Goal: Task Accomplishment & Management: Manage account settings

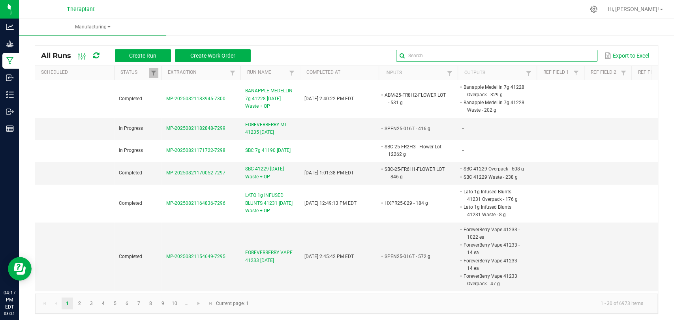
click at [560, 53] on input "text" at bounding box center [496, 56] width 201 height 12
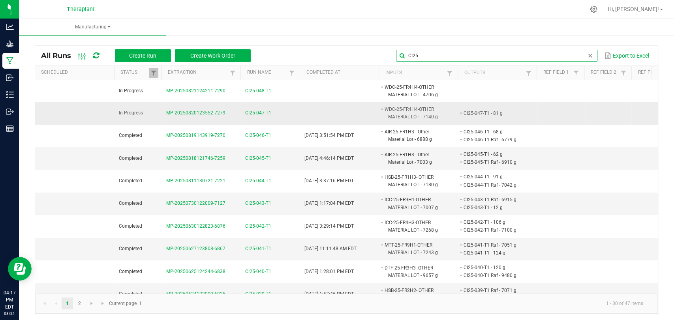
type input "CI25"
click at [262, 111] on span "CI25-047-T1" at bounding box center [258, 113] width 26 height 8
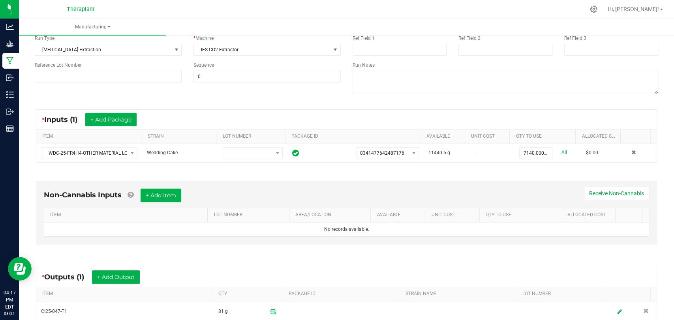
scroll to position [166, 0]
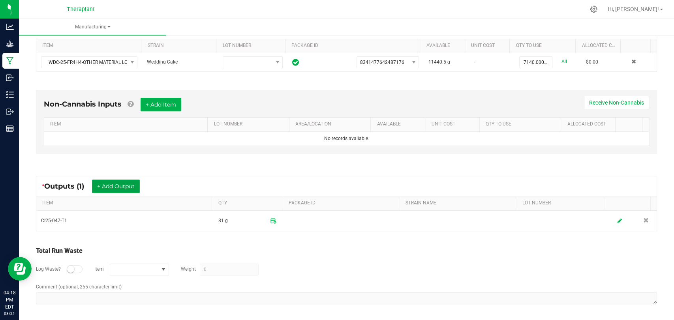
click at [112, 192] on button "+ Add Output" at bounding box center [116, 186] width 48 height 13
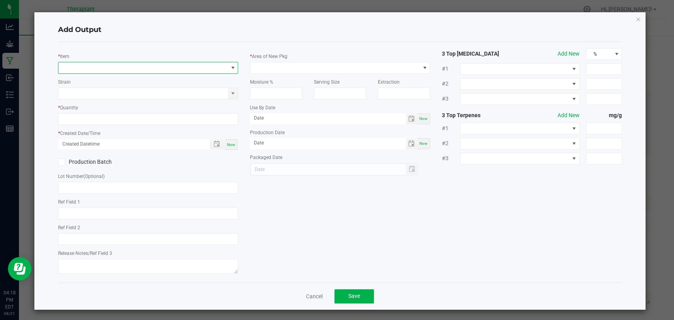
click at [216, 62] on span "NO DATA FOUND" at bounding box center [142, 67] width 169 height 11
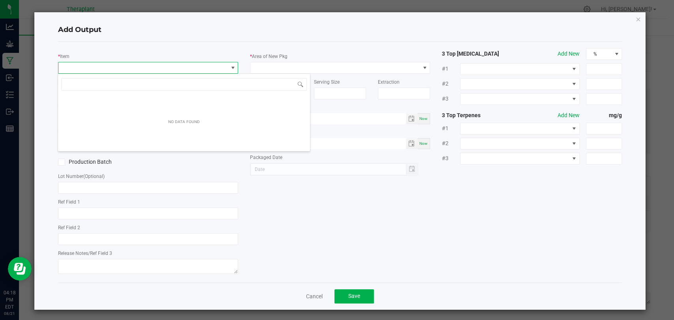
scroll to position [11, 178]
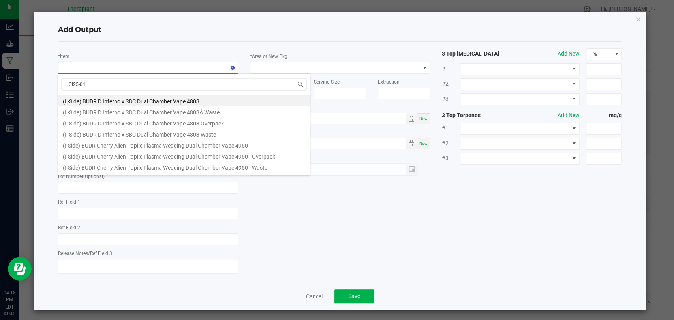
type input "CI25-047"
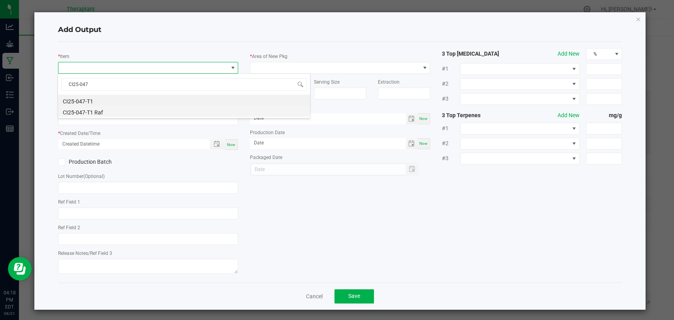
click at [101, 109] on li "CI25-047-T1 Raf" at bounding box center [184, 111] width 252 height 11
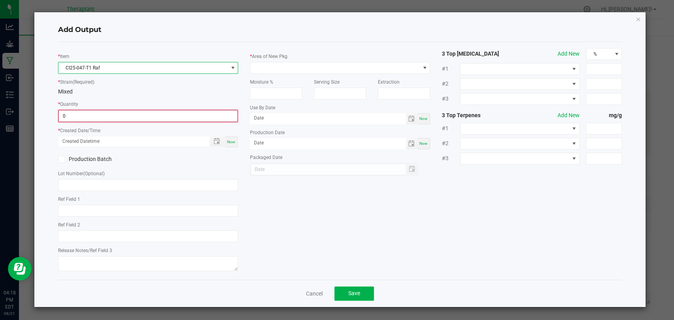
click at [99, 115] on input "0" at bounding box center [148, 116] width 178 height 11
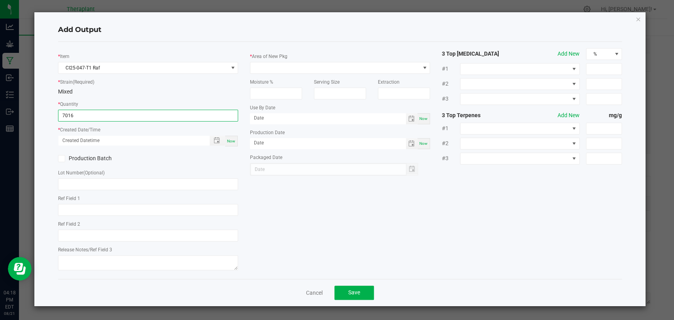
type input "7016.0000 g"
click at [232, 141] on span "Now" at bounding box center [231, 141] width 8 height 4
type input "08/21/2025 4:18 PM"
type input "[DATE]"
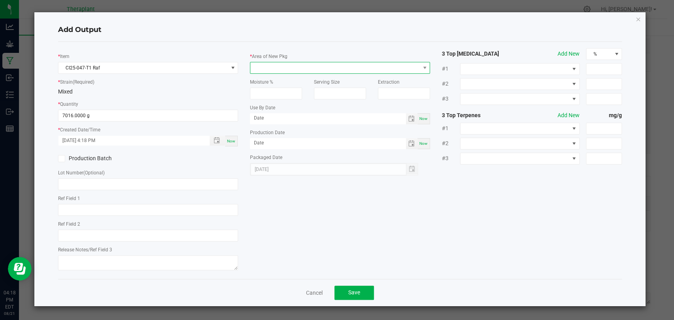
click at [271, 70] on span at bounding box center [334, 67] width 169 height 11
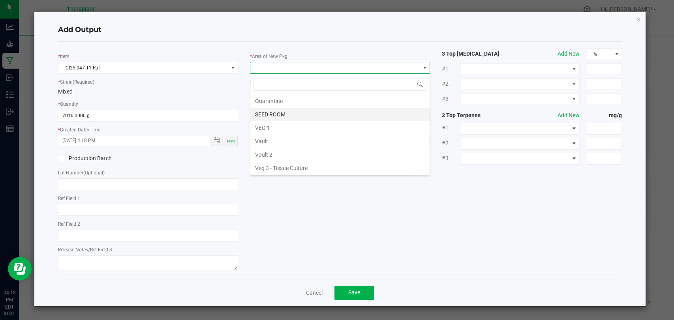
scroll to position [148, 0]
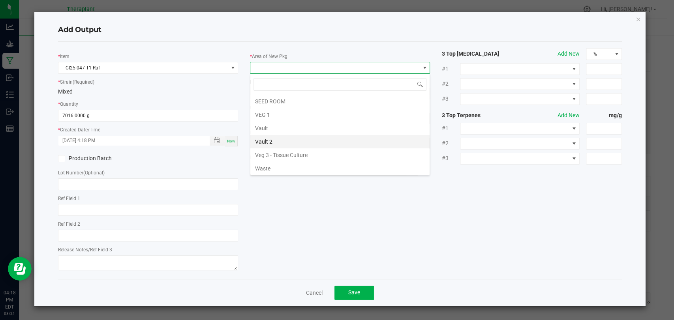
click at [273, 143] on li "Vault 2" at bounding box center [339, 141] width 179 height 13
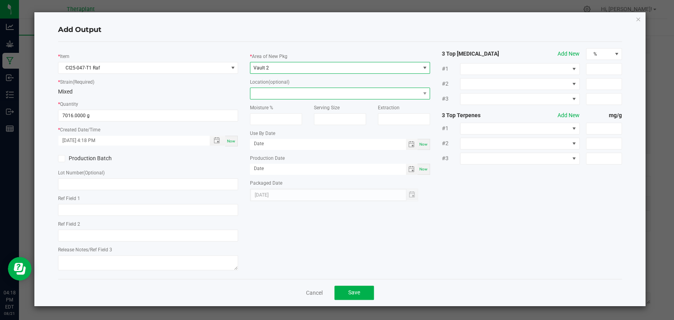
click at [274, 95] on span at bounding box center [334, 93] width 169 height 11
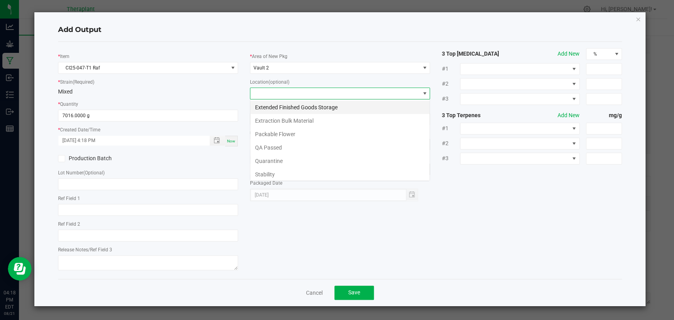
scroll to position [11, 180]
click at [281, 122] on li "Extraction Bulk Material" at bounding box center [339, 120] width 179 height 13
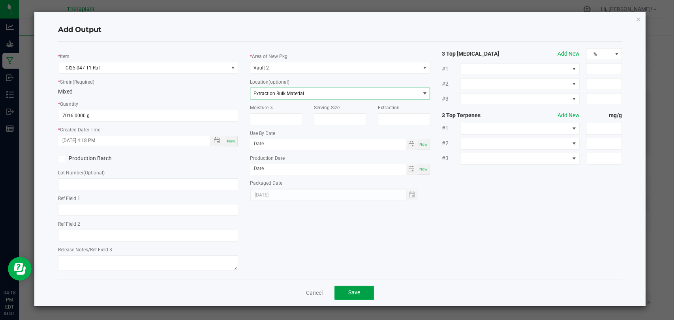
click at [356, 293] on span "Save" at bounding box center [354, 292] width 12 height 6
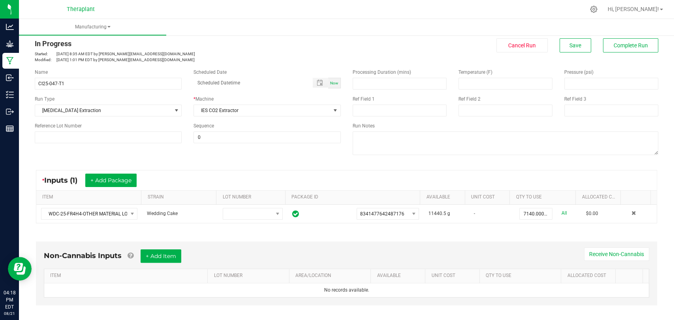
scroll to position [0, 0]
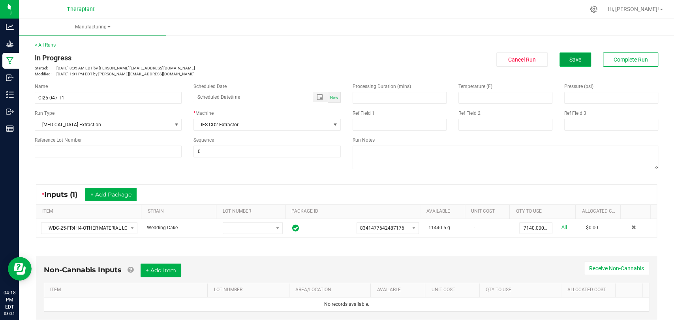
click at [569, 62] on span "Save" at bounding box center [575, 59] width 12 height 6
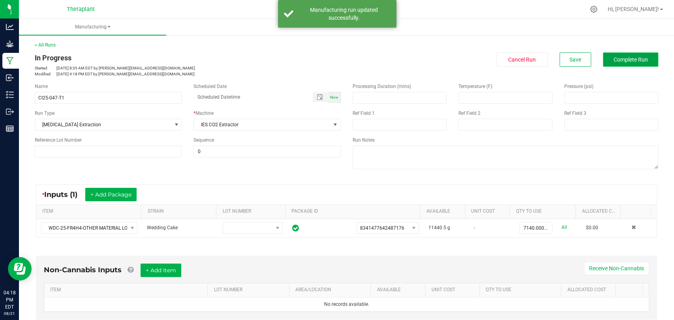
click at [614, 60] on span "Complete Run" at bounding box center [631, 59] width 34 height 6
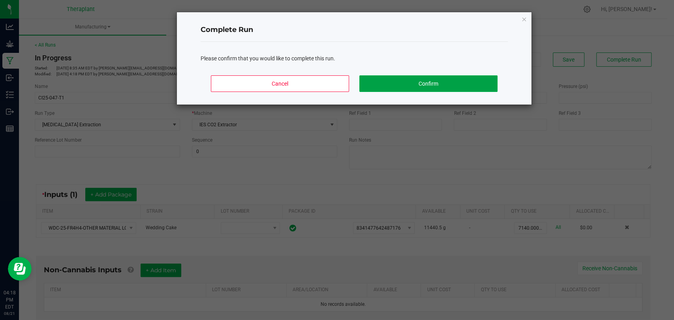
click at [445, 77] on button "Confirm" at bounding box center [428, 83] width 138 height 17
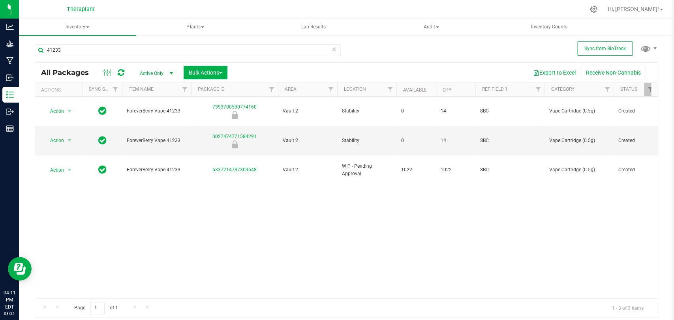
click at [332, 48] on icon at bounding box center [334, 48] width 6 height 9
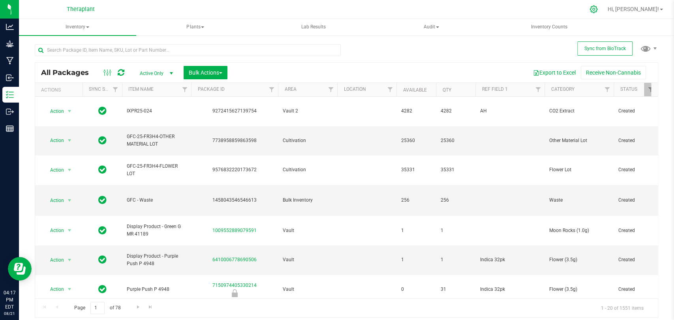
click at [597, 9] on icon at bounding box center [594, 10] width 8 height 8
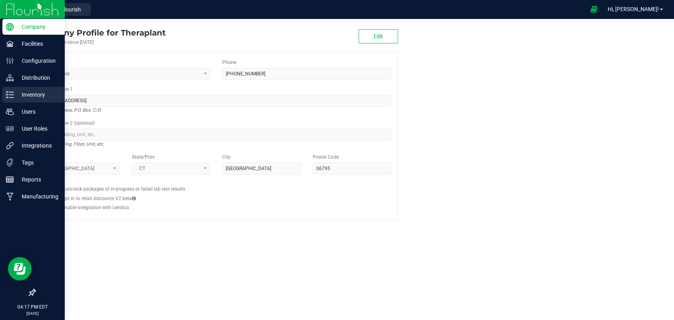
click at [9, 92] on line at bounding box center [11, 92] width 4 height 0
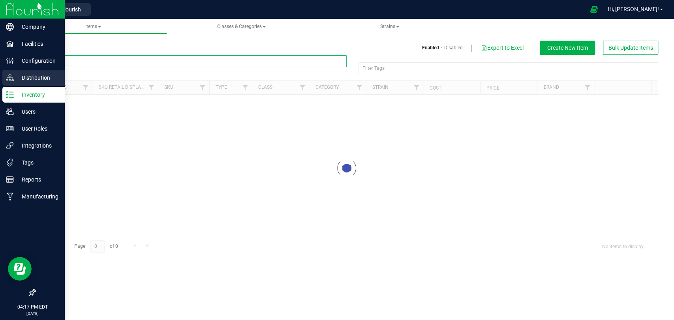
click at [96, 60] on input "text" at bounding box center [191, 61] width 312 height 12
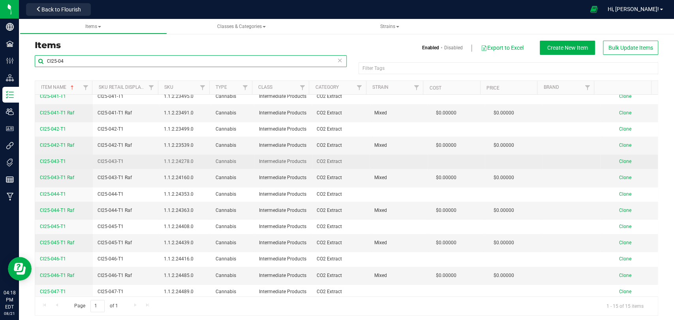
scroll to position [39, 0]
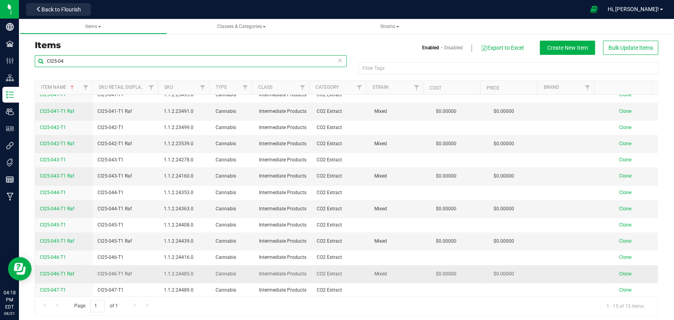
type input "CI25-04"
click at [619, 273] on span "Clone" at bounding box center [625, 274] width 12 height 6
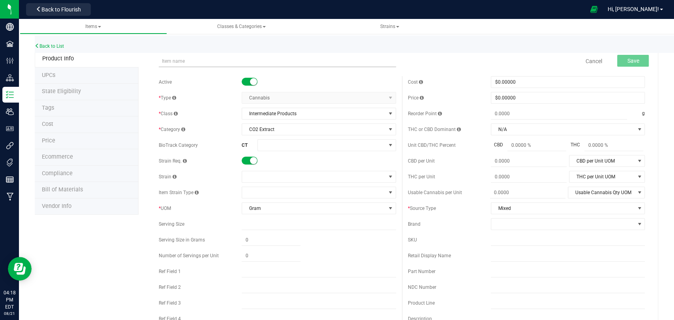
click at [171, 60] on input "text" at bounding box center [277, 61] width 237 height 12
type input "CI25-047-T1 Raf"
click at [274, 176] on span at bounding box center [313, 176] width 143 height 11
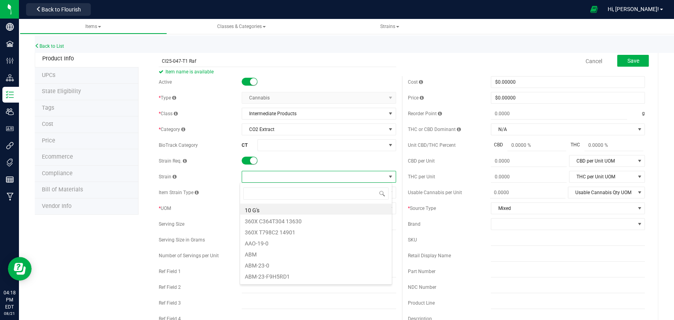
scroll to position [11, 152]
type input "mixed"
click at [259, 209] on li "Mixed" at bounding box center [316, 209] width 152 height 11
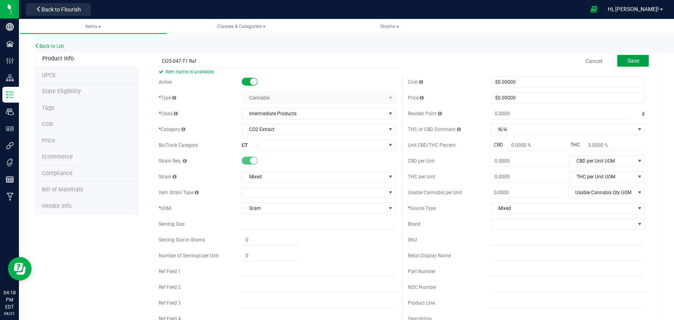
click at [637, 63] on button "Save" at bounding box center [633, 61] width 32 height 12
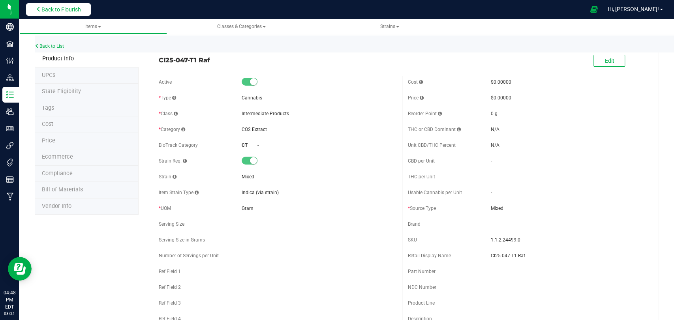
click at [57, 11] on span "Back to Flourish" at bounding box center [60, 9] width 39 height 6
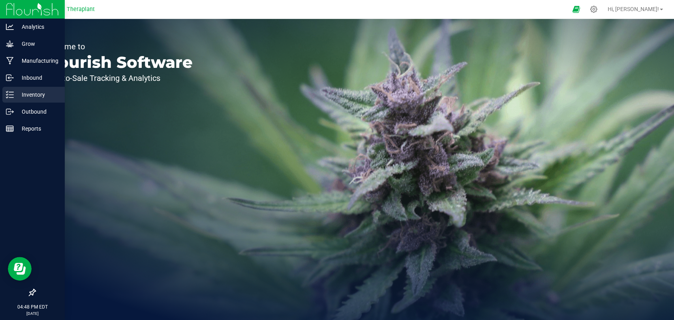
click at [4, 96] on div "Inventory" at bounding box center [33, 95] width 62 height 16
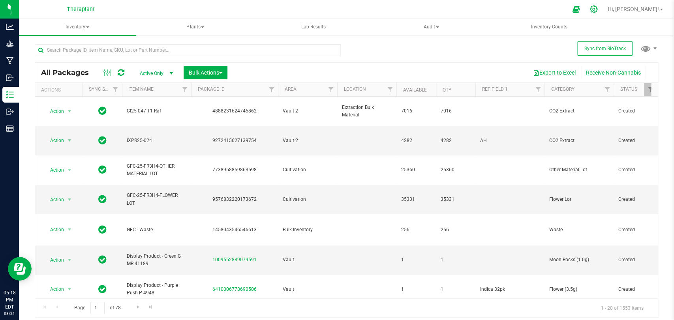
click at [598, 9] on icon at bounding box center [594, 9] width 8 height 8
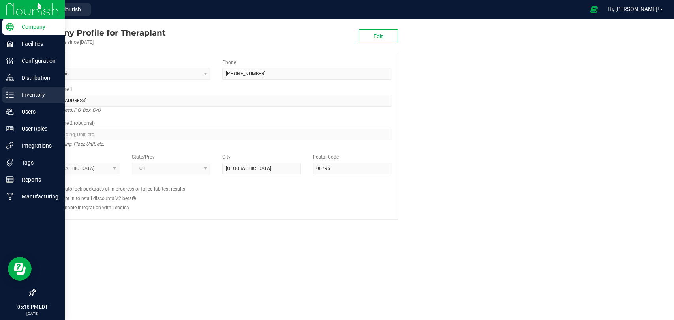
click at [14, 93] on p "Inventory" at bounding box center [37, 94] width 47 height 9
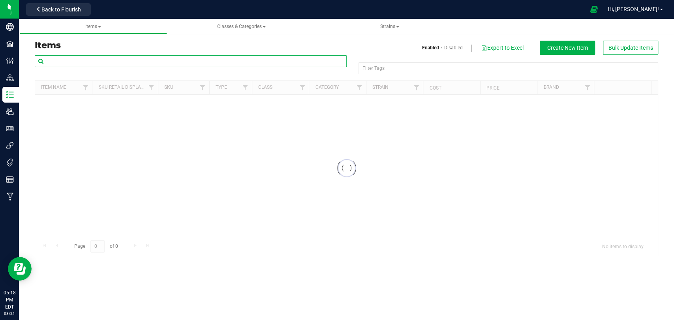
click at [94, 55] on input "text" at bounding box center [191, 61] width 312 height 12
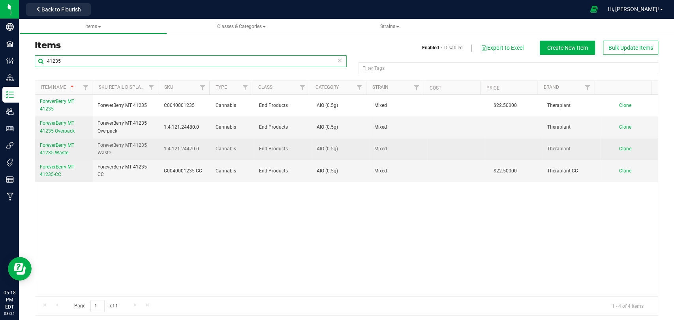
type input "41235"
click at [64, 144] on span "ForeverBerry MT 41235 Waste" at bounding box center [57, 149] width 34 height 13
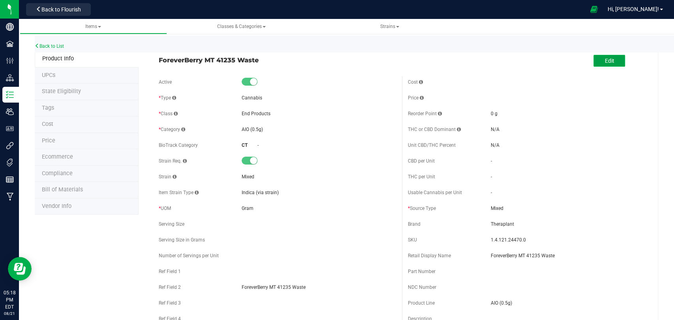
click at [605, 58] on span "Edit" at bounding box center [609, 61] width 9 height 6
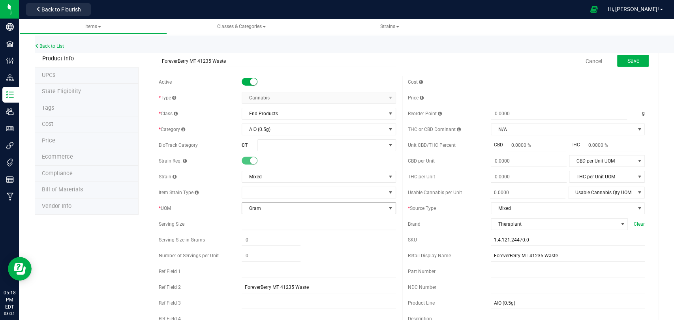
click at [250, 208] on span "Gram" at bounding box center [313, 208] width 143 height 11
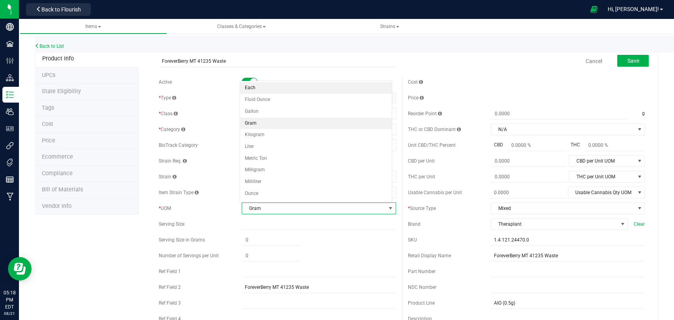
click at [257, 84] on li "Each" at bounding box center [316, 88] width 152 height 12
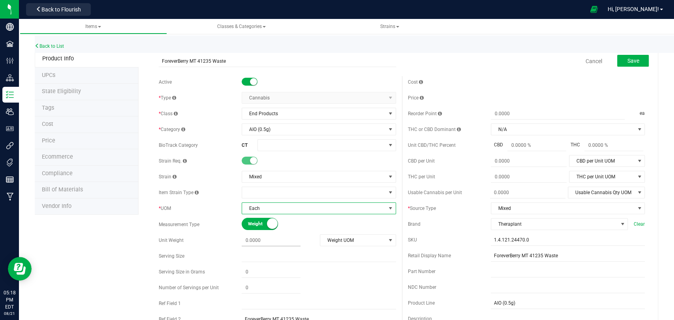
click at [255, 241] on span at bounding box center [271, 240] width 59 height 11
type input ".5"
click at [334, 244] on span "Weight UOM" at bounding box center [352, 240] width 65 height 11
type input "0.5000"
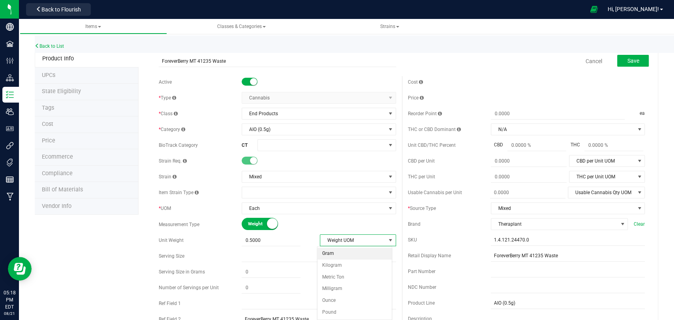
click at [332, 254] on li "Gram" at bounding box center [354, 254] width 74 height 12
click at [619, 62] on button "Save" at bounding box center [633, 61] width 32 height 12
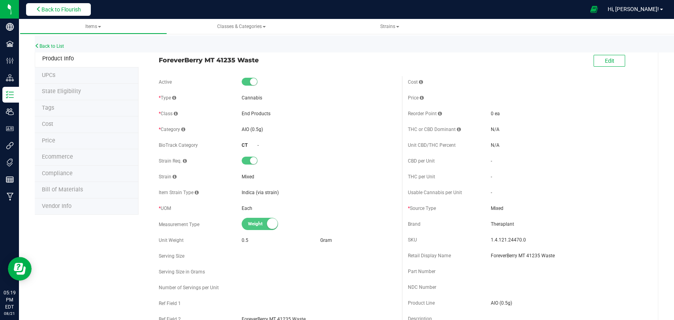
click at [67, 9] on span "Back to Flourish" at bounding box center [60, 9] width 39 height 6
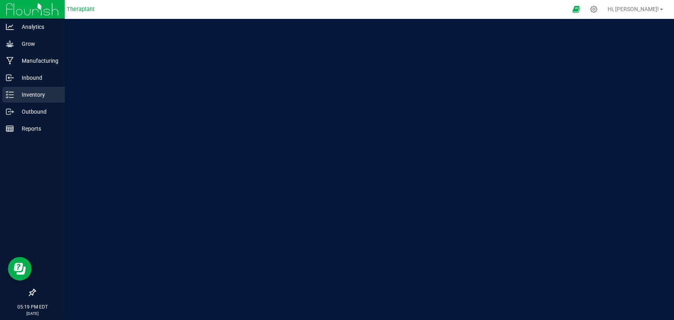
click at [9, 92] on line at bounding box center [11, 92] width 4 height 0
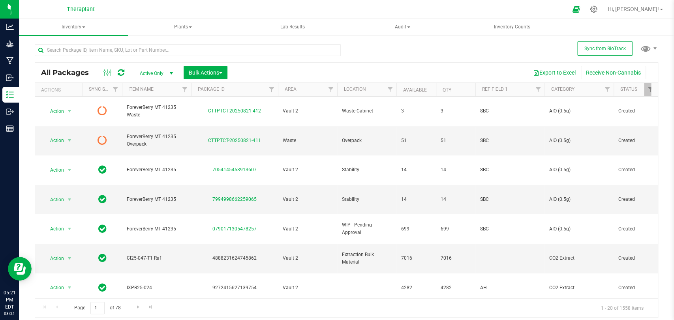
click at [119, 73] on icon at bounding box center [121, 73] width 7 height 8
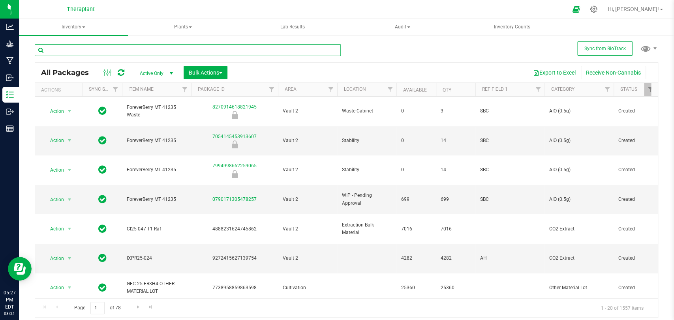
click at [218, 50] on input "text" at bounding box center [188, 50] width 306 height 12
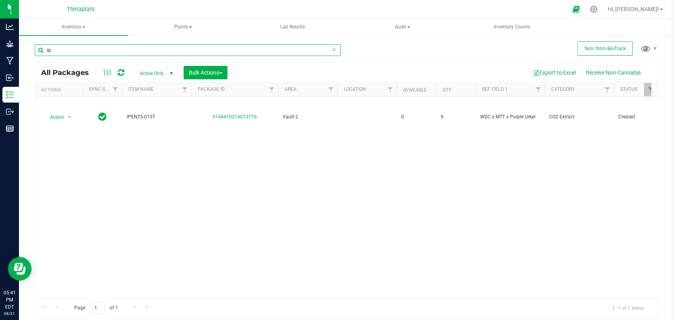
type input "i"
type input "41184"
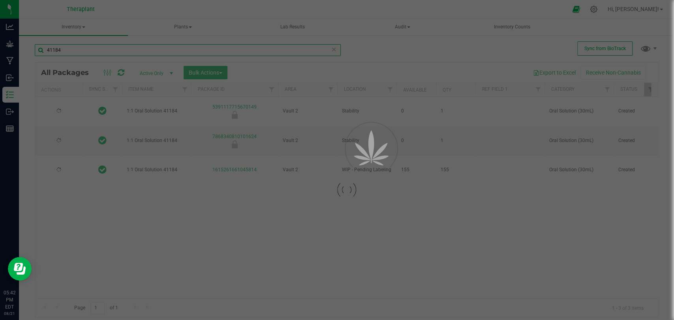
type input "2026-07-30"
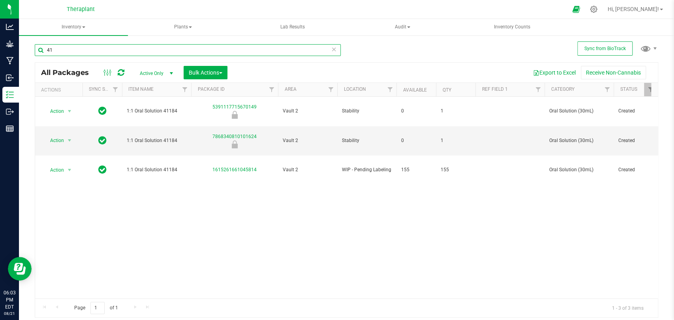
type input "4"
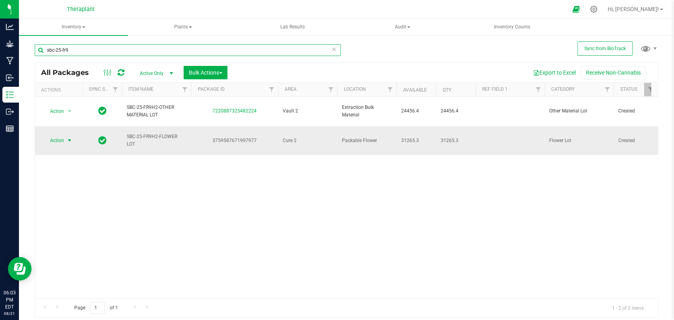
type input "sbc-25-fr9"
click at [53, 135] on span "Action" at bounding box center [53, 140] width 21 height 11
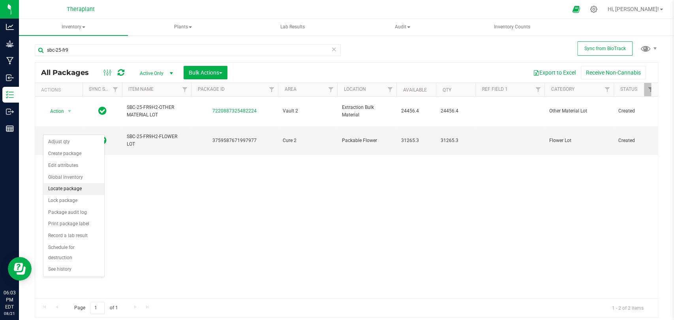
click at [62, 187] on li "Locate package" at bounding box center [73, 189] width 61 height 12
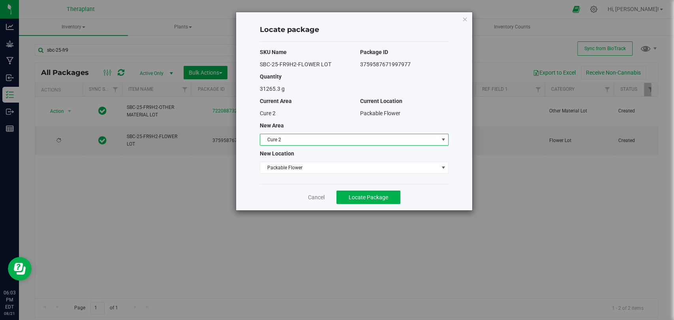
click at [293, 145] on span "Cure 2" at bounding box center [349, 139] width 178 height 11
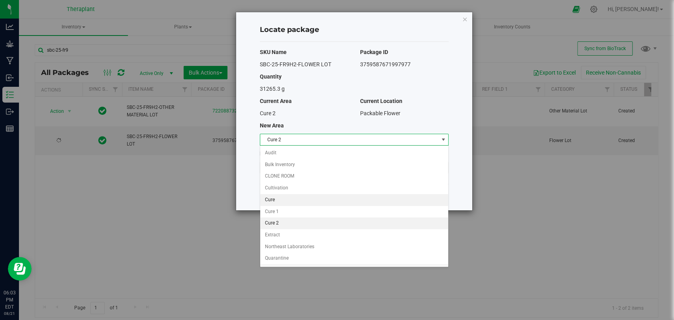
scroll to position [68, 0]
click at [281, 222] on li "Vault 2" at bounding box center [354, 227] width 188 height 12
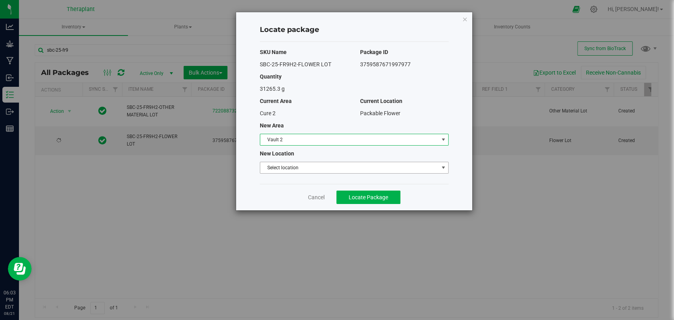
click at [289, 168] on span "Select location" at bounding box center [349, 167] width 178 height 11
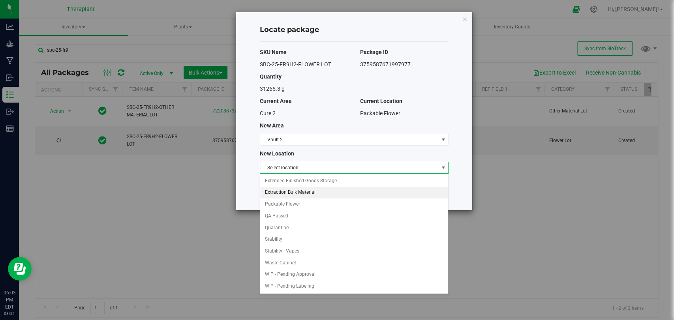
click at [290, 193] on li "Extraction Bulk Material" at bounding box center [354, 193] width 188 height 12
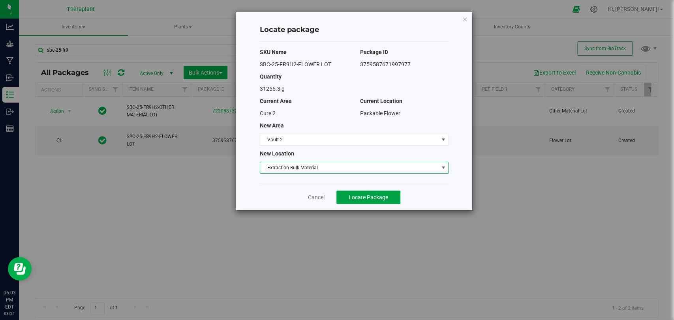
click at [358, 199] on span "Locate Package" at bounding box center [368, 197] width 39 height 6
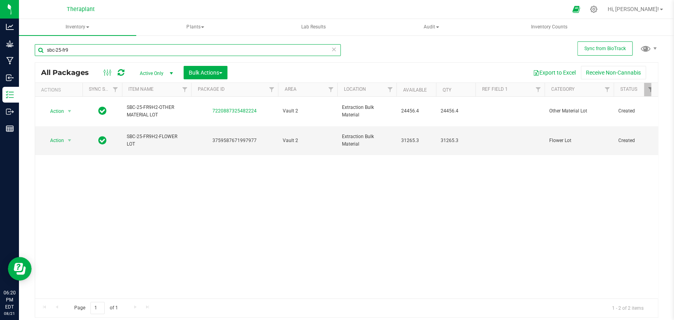
click at [132, 45] on input "sbc-25-fr9" at bounding box center [188, 50] width 306 height 12
type input "s"
type input "bcg-25-fr1"
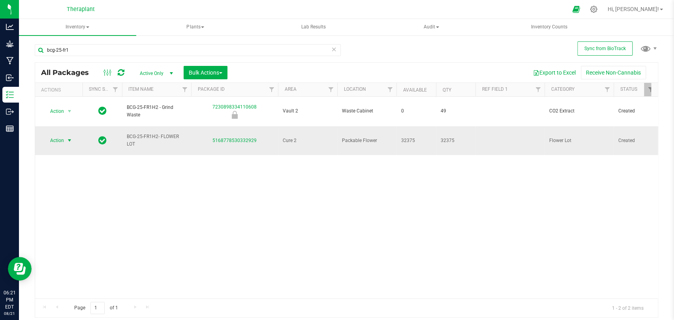
click at [55, 135] on span "Action" at bounding box center [53, 140] width 21 height 11
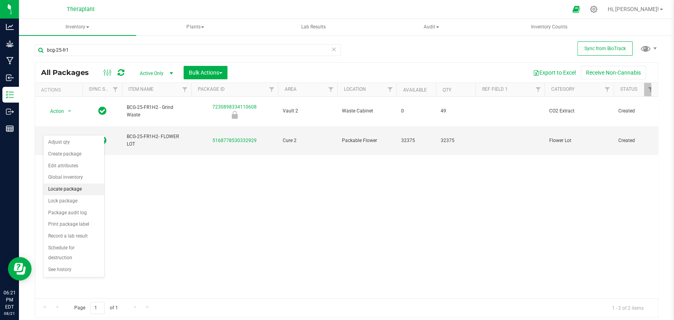
click at [61, 187] on li "Locate package" at bounding box center [73, 190] width 61 height 12
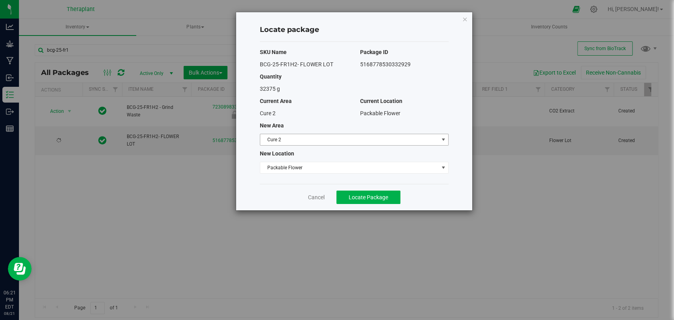
click at [297, 137] on span "Cure 2" at bounding box center [349, 139] width 178 height 11
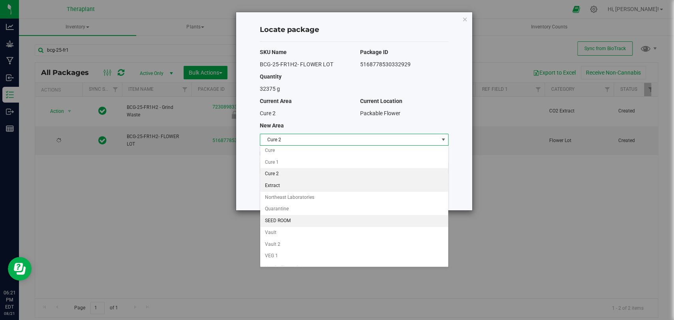
scroll to position [68, 0]
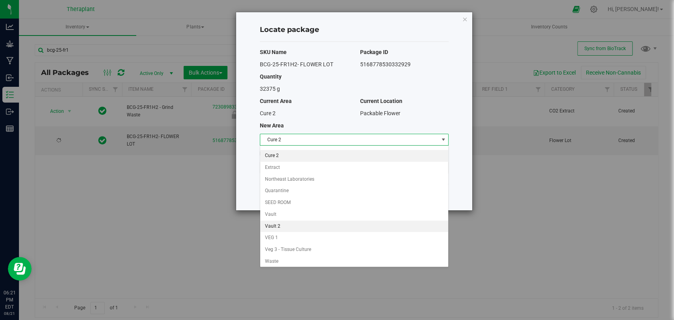
click at [280, 222] on li "Vault 2" at bounding box center [354, 227] width 188 height 12
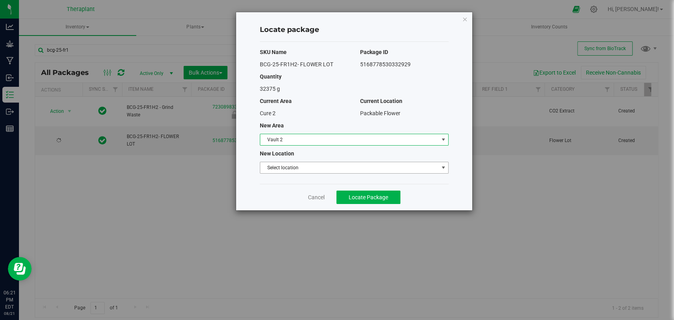
click at [280, 166] on span "Select location" at bounding box center [349, 167] width 178 height 11
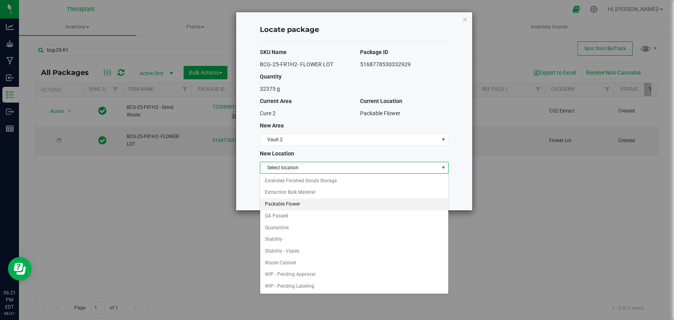
click at [284, 203] on li "Packable Flower" at bounding box center [354, 205] width 188 height 12
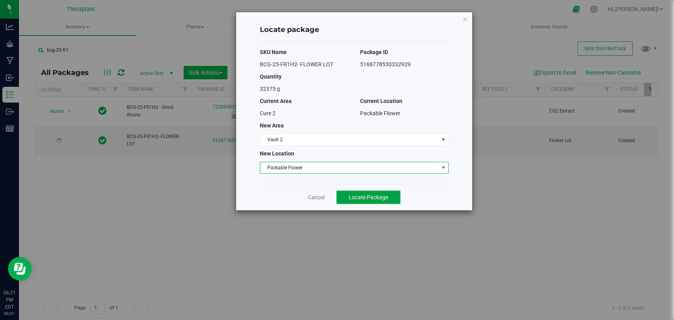
click at [347, 192] on button "Locate Package" at bounding box center [368, 197] width 64 height 13
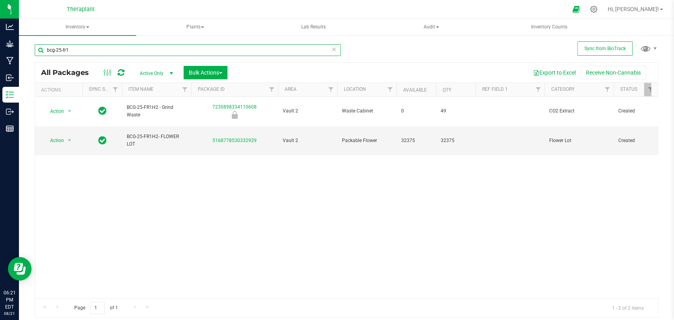
click at [167, 49] on input "bcg-25-fr1" at bounding box center [188, 50] width 306 height 12
type input "b"
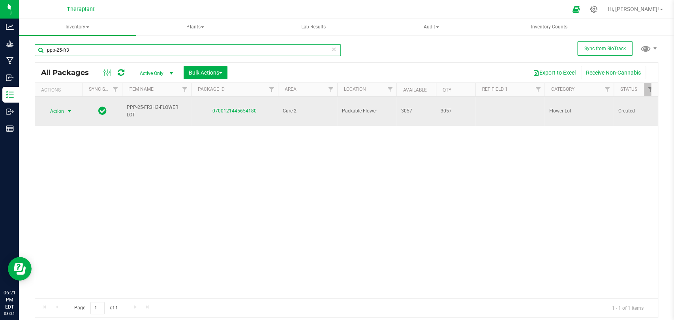
type input "ppp-25-fr3"
click at [70, 108] on span "select" at bounding box center [69, 111] width 6 height 6
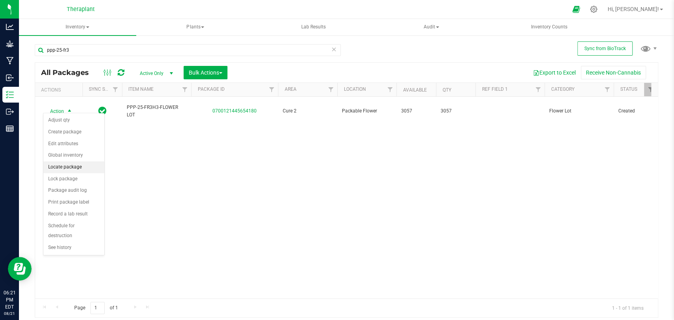
click at [60, 164] on li "Locate package" at bounding box center [73, 168] width 61 height 12
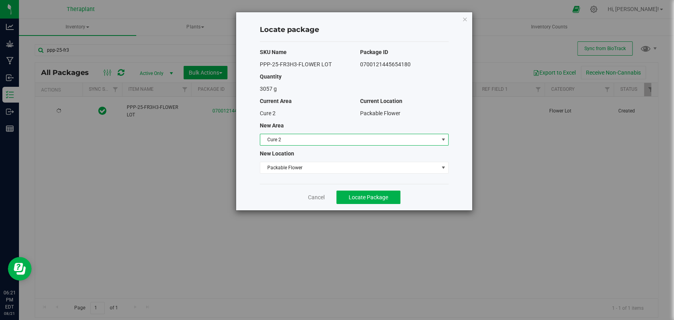
click at [274, 137] on span "Cure 2" at bounding box center [349, 139] width 178 height 11
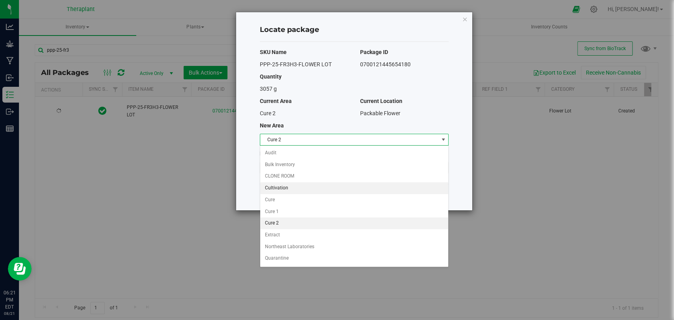
scroll to position [68, 0]
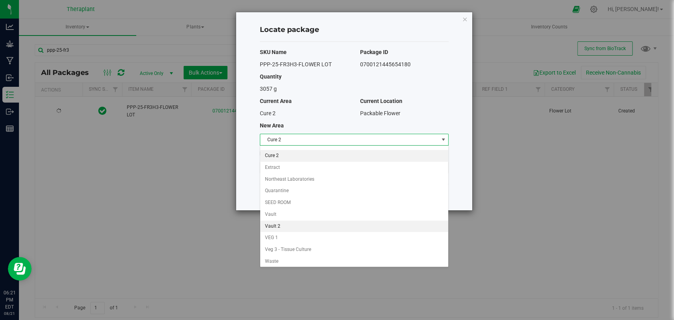
click at [278, 227] on li "Vault 2" at bounding box center [354, 227] width 188 height 12
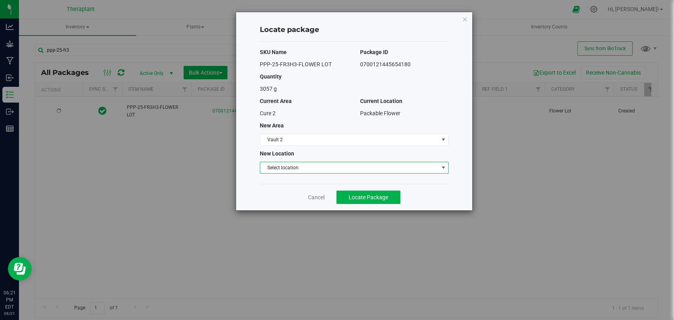
click at [282, 170] on span "Select location" at bounding box center [349, 167] width 178 height 11
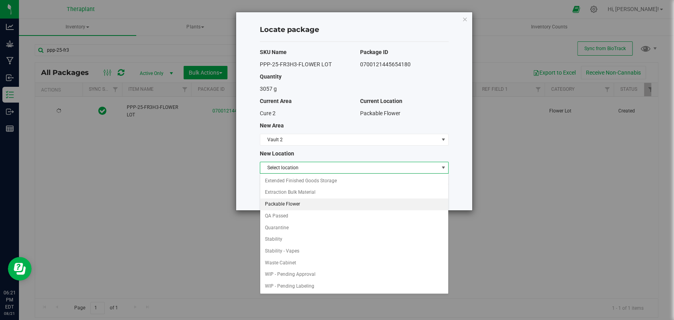
click at [285, 203] on li "Packable Flower" at bounding box center [354, 205] width 188 height 12
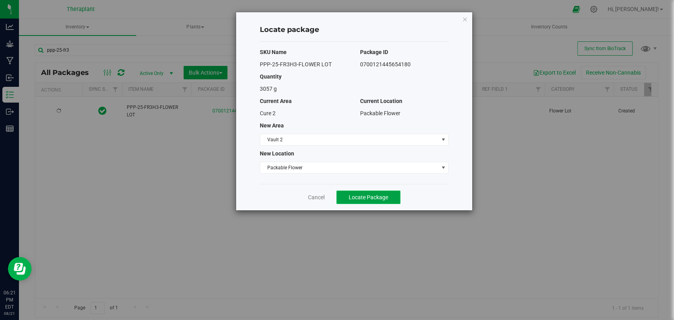
click at [339, 194] on button "Locate Package" at bounding box center [368, 197] width 64 height 13
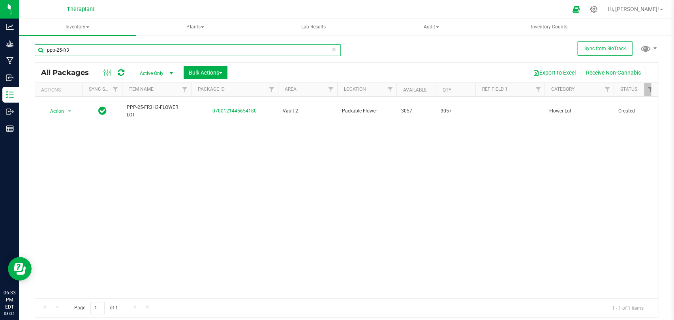
click at [120, 48] on input "ppp-25-fr3" at bounding box center [188, 50] width 306 height 12
type input "p"
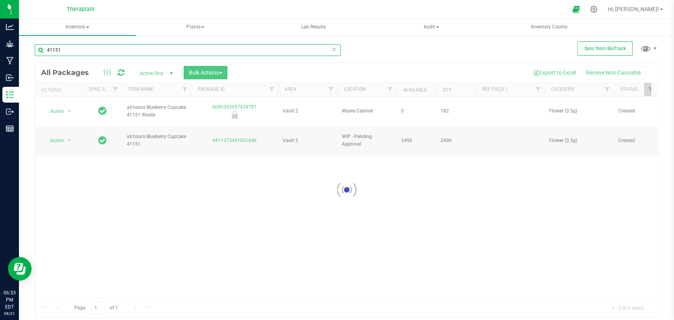
type input "41151"
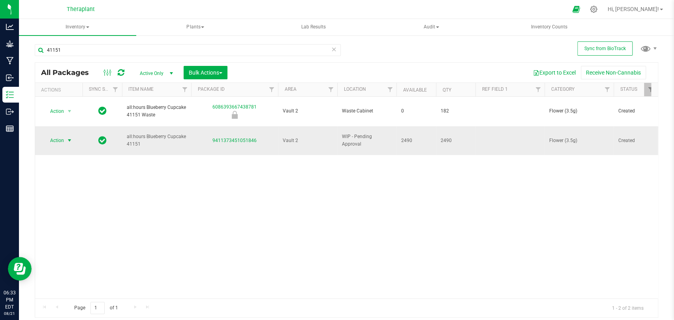
click at [55, 135] on span "Action" at bounding box center [53, 140] width 21 height 11
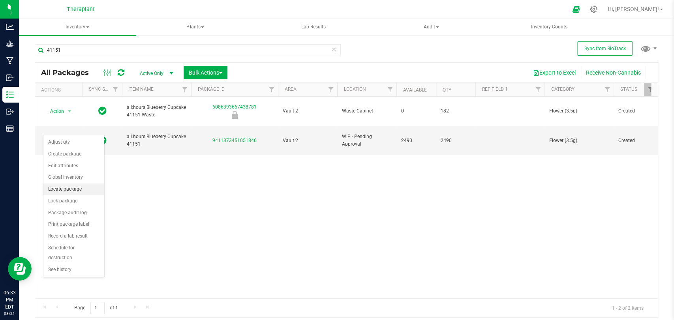
click at [64, 188] on li "Locate package" at bounding box center [73, 190] width 61 height 12
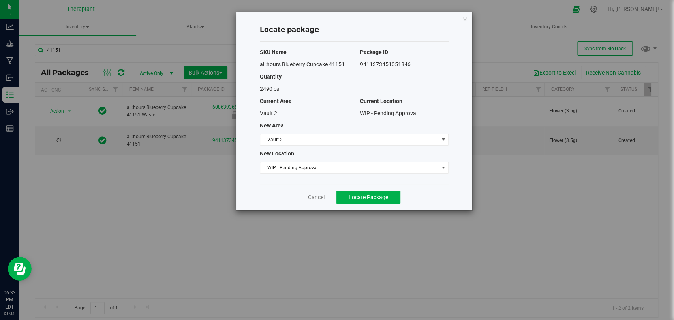
click at [301, 161] on div "SKU Name Package ID all:hours Blueberry Cupcake 41151 9411373451051846 Quantity…" at bounding box center [354, 113] width 189 height 142
click at [301, 164] on span "WIP - Pending Approval" at bounding box center [349, 167] width 178 height 11
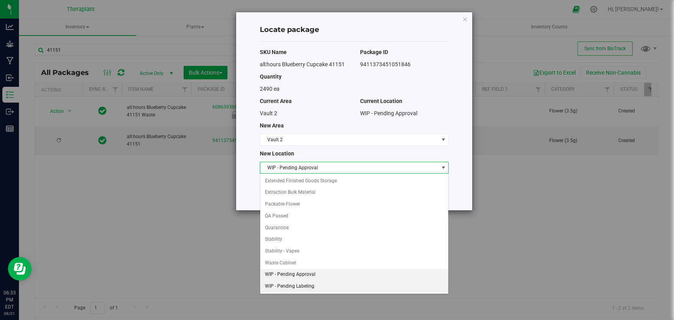
click at [294, 286] on li "WIP - Pending Labeling" at bounding box center [354, 287] width 188 height 12
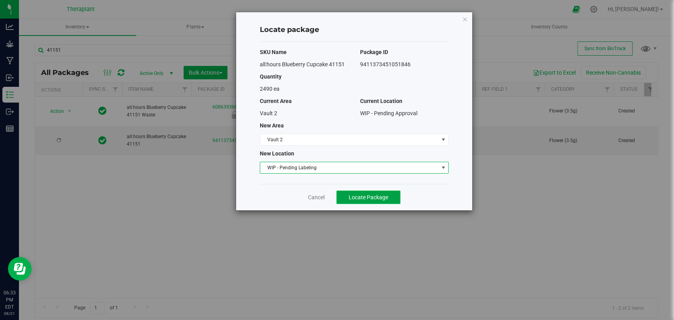
click at [363, 194] on span "Locate Package" at bounding box center [368, 197] width 39 height 6
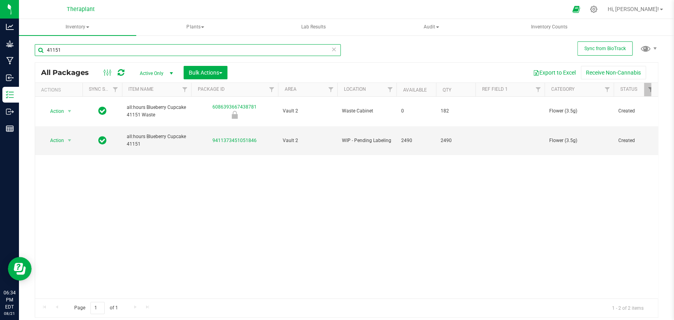
click at [75, 47] on input "41151" at bounding box center [188, 50] width 306 height 12
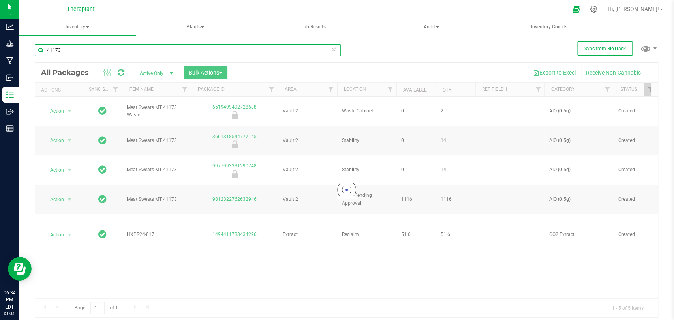
type input "41173"
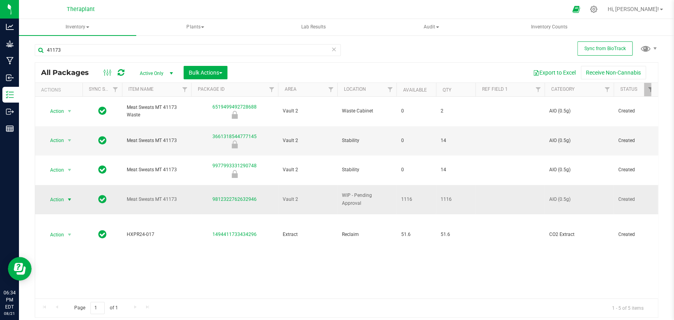
click at [71, 197] on span "select" at bounding box center [69, 200] width 6 height 6
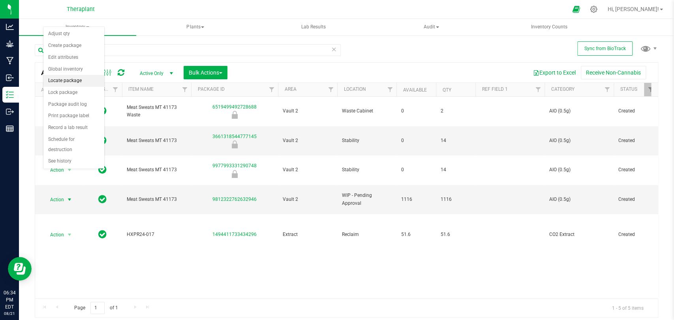
click at [72, 84] on li "Locate package" at bounding box center [73, 81] width 61 height 12
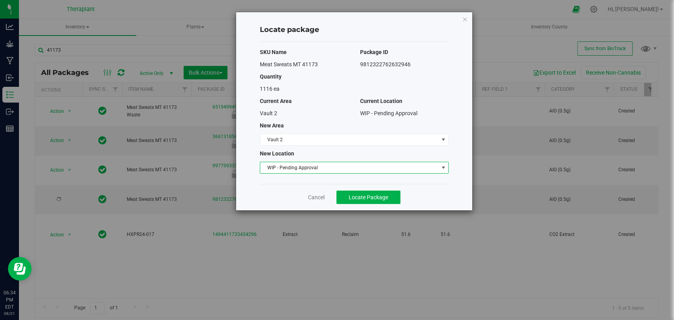
click at [276, 163] on span "WIP - Pending Approval" at bounding box center [349, 167] width 178 height 11
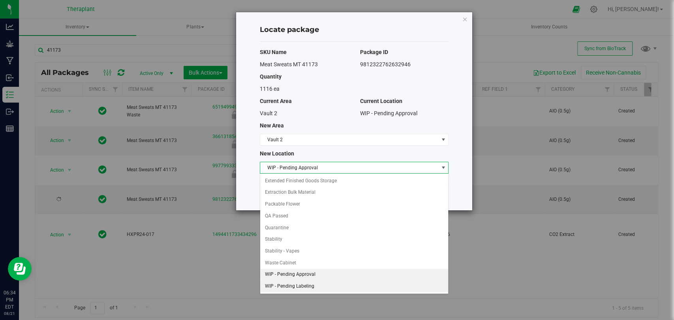
click at [295, 284] on li "WIP - Pending Labeling" at bounding box center [354, 287] width 188 height 12
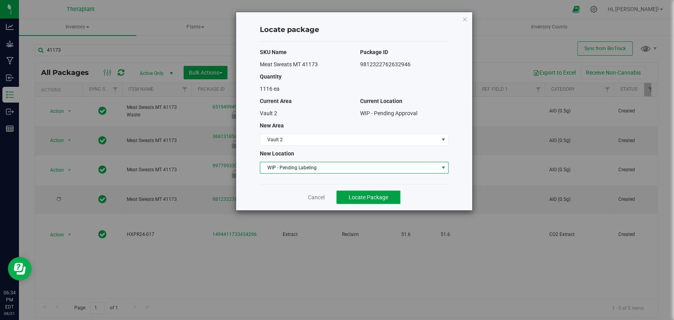
click at [341, 198] on button "Locate Package" at bounding box center [368, 197] width 64 height 13
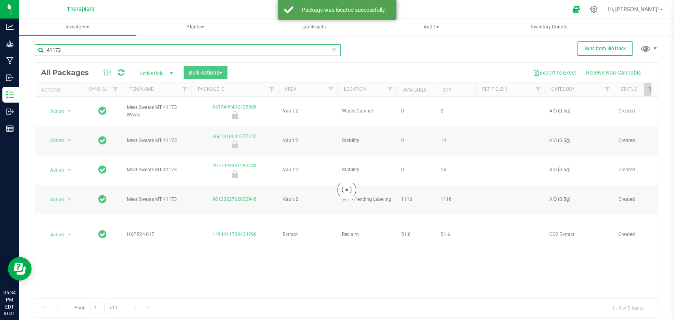
click at [85, 51] on input "41173" at bounding box center [188, 50] width 306 height 12
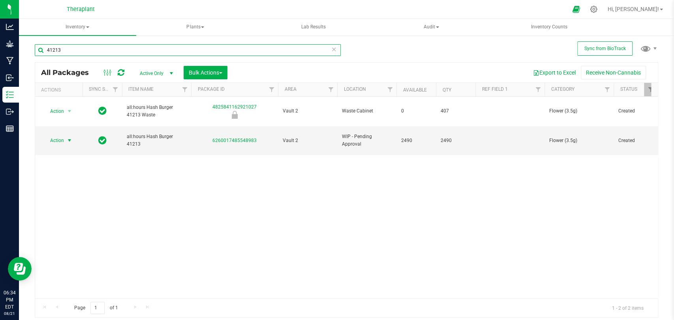
type input "41213"
click at [64, 135] on span "Action" at bounding box center [53, 140] width 21 height 11
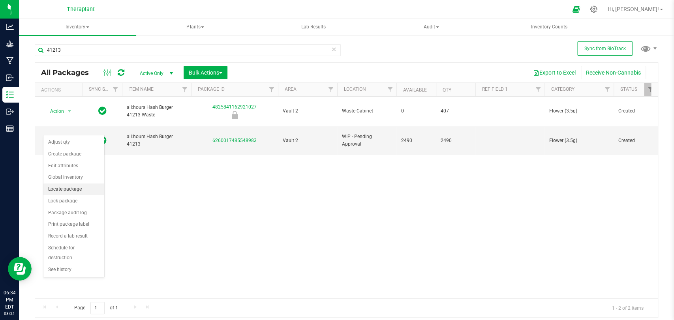
click at [64, 187] on li "Locate package" at bounding box center [73, 190] width 61 height 12
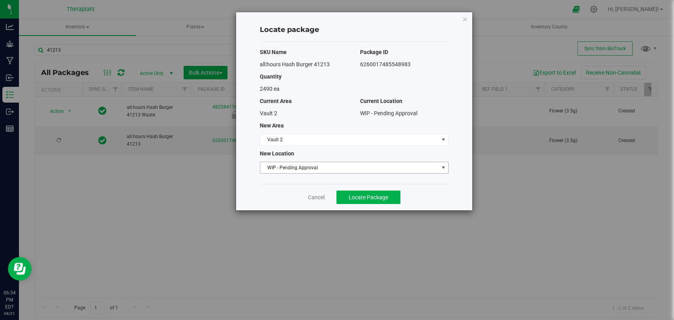
click at [277, 168] on span "WIP - Pending Approval" at bounding box center [349, 167] width 178 height 11
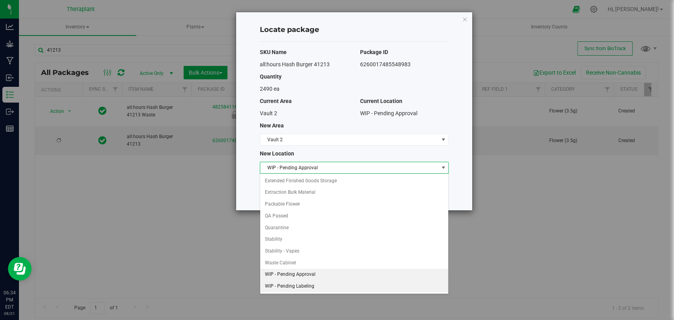
click at [296, 287] on li "WIP - Pending Labeling" at bounding box center [354, 287] width 188 height 12
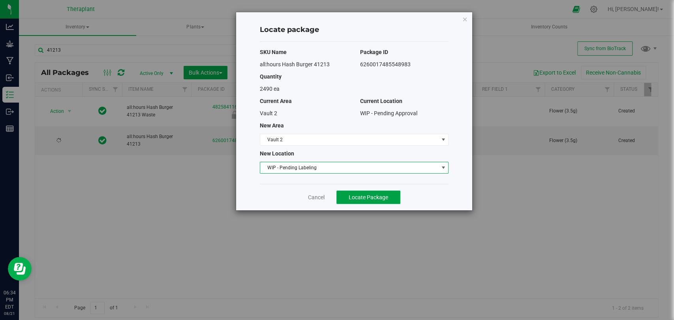
click at [347, 197] on button "Locate Package" at bounding box center [368, 197] width 64 height 13
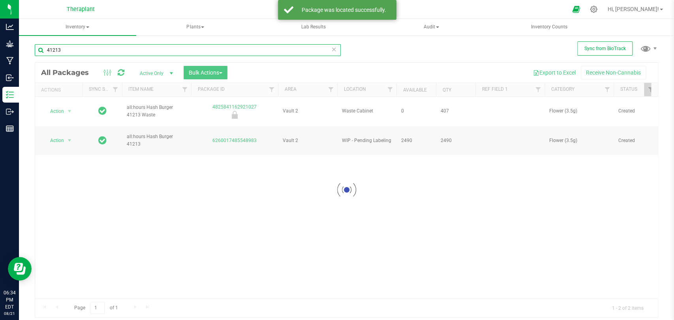
click at [120, 47] on input "41213" at bounding box center [188, 50] width 306 height 12
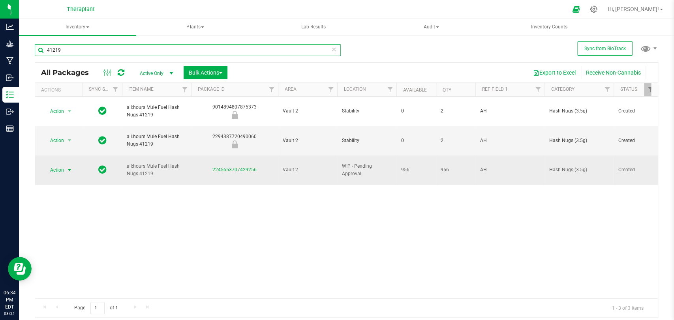
type input "41219"
click at [68, 167] on span "select" at bounding box center [69, 170] width 6 height 6
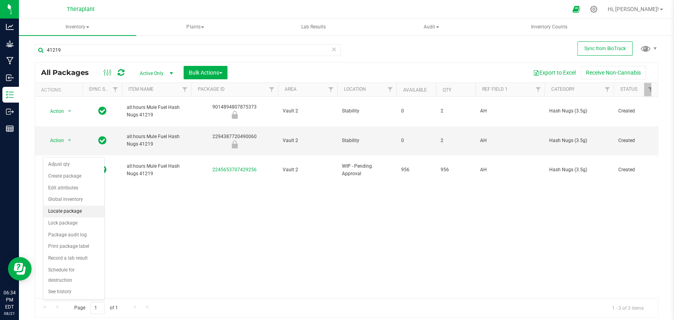
click at [73, 210] on li "Locate package" at bounding box center [73, 212] width 61 height 12
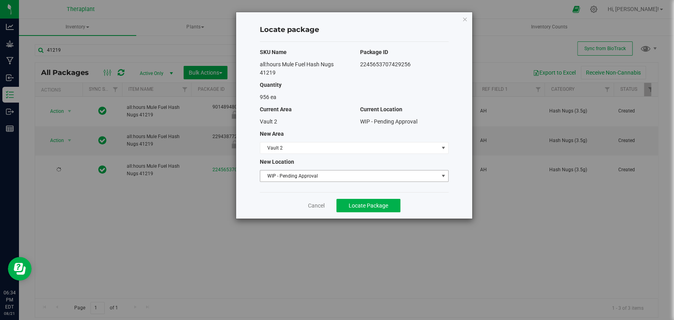
click at [290, 180] on span "WIP - Pending Approval" at bounding box center [349, 176] width 178 height 11
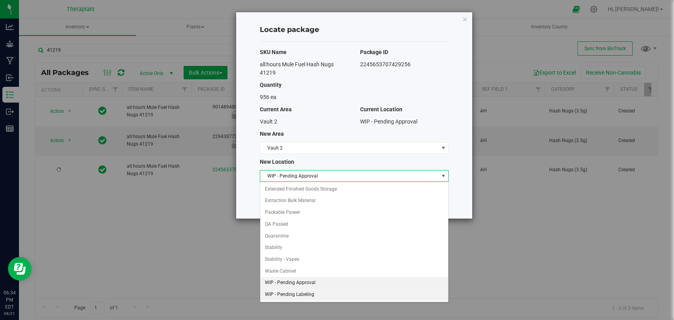
click at [304, 292] on li "WIP - Pending Labeling" at bounding box center [354, 295] width 188 height 12
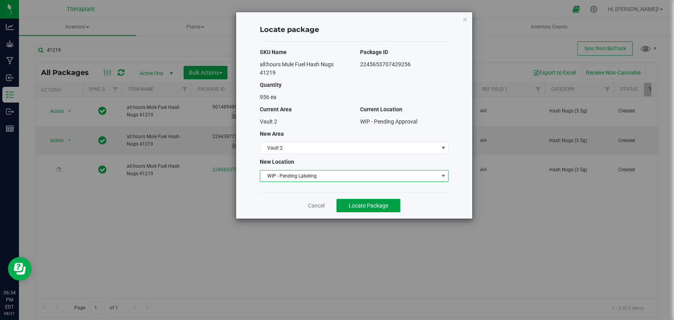
click at [351, 203] on span "Locate Package" at bounding box center [368, 206] width 39 height 6
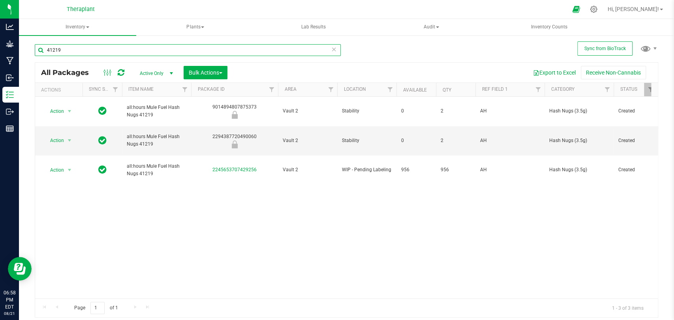
click at [99, 48] on input "41219" at bounding box center [188, 50] width 306 height 12
type input "4"
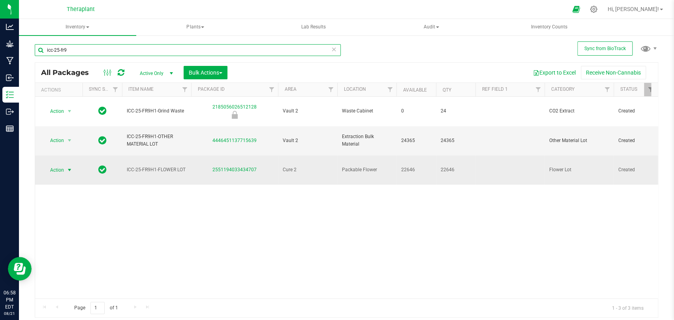
type input "icc-25-fr9"
click at [68, 167] on span "select" at bounding box center [69, 170] width 6 height 6
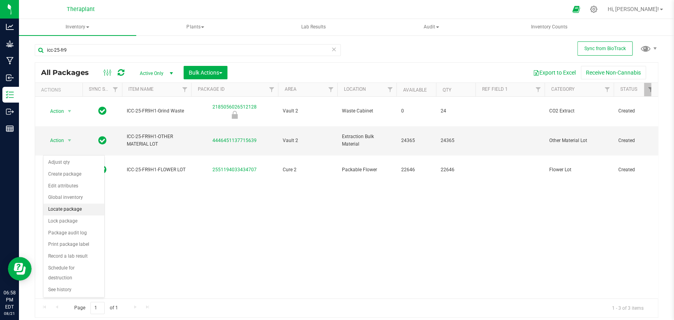
click at [68, 207] on li "Locate package" at bounding box center [73, 210] width 61 height 12
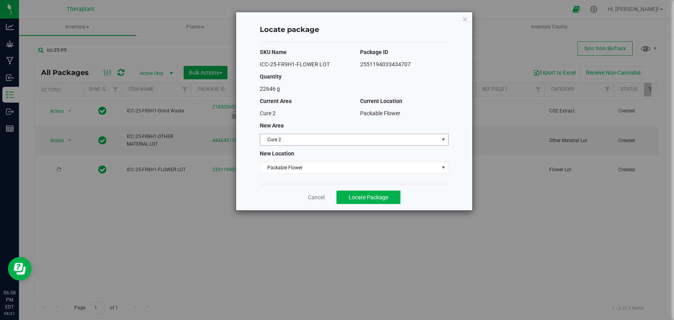
click at [293, 144] on span "Cure 2" at bounding box center [349, 139] width 178 height 11
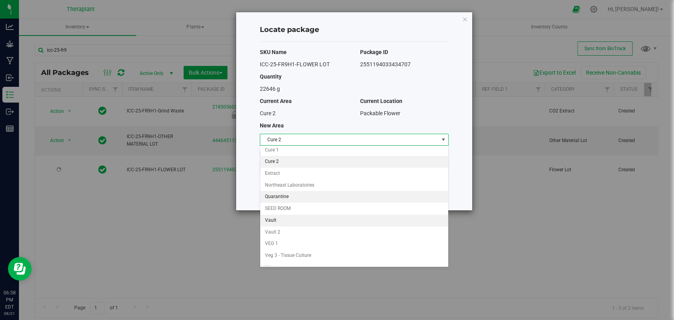
scroll to position [68, 0]
click at [279, 222] on li "Vault 2" at bounding box center [354, 227] width 188 height 12
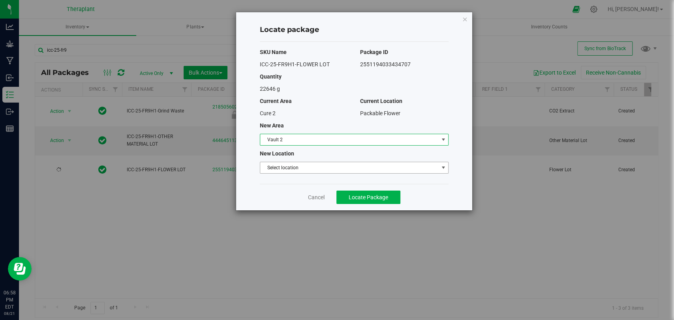
click at [284, 168] on span "Select location" at bounding box center [349, 167] width 178 height 11
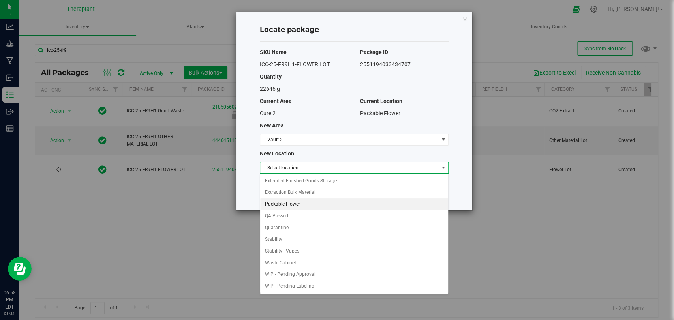
click at [279, 199] on li "Packable Flower" at bounding box center [354, 205] width 188 height 12
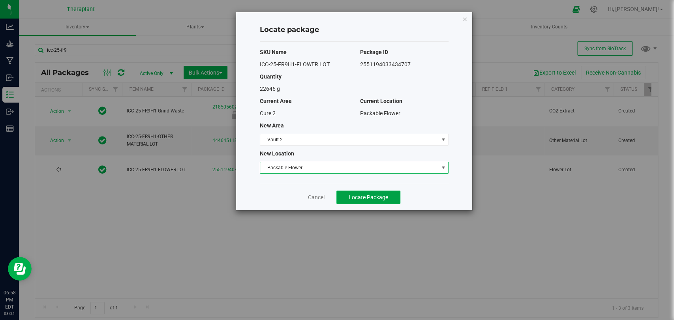
click at [364, 200] on button "Locate Package" at bounding box center [368, 197] width 64 height 13
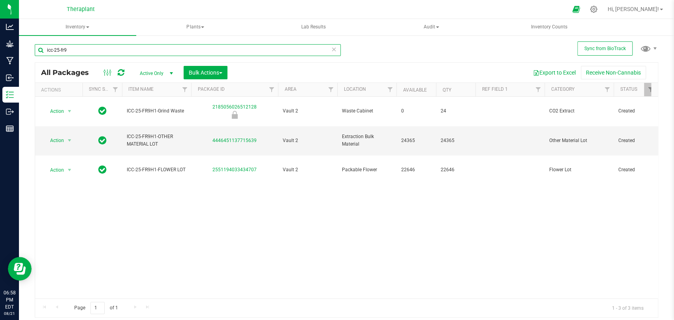
click at [176, 47] on input "icc-25-fr9" at bounding box center [188, 50] width 306 height 12
type input "i"
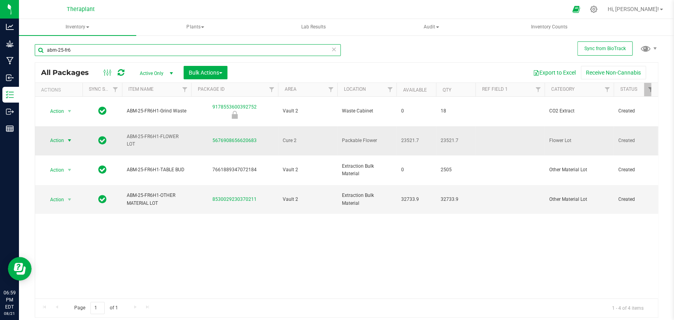
type input "abm-25-fr6"
click at [66, 135] on span "select" at bounding box center [70, 140] width 10 height 11
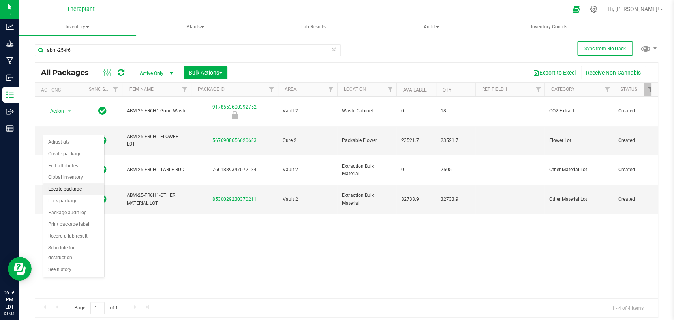
click at [69, 191] on li "Locate package" at bounding box center [73, 190] width 61 height 12
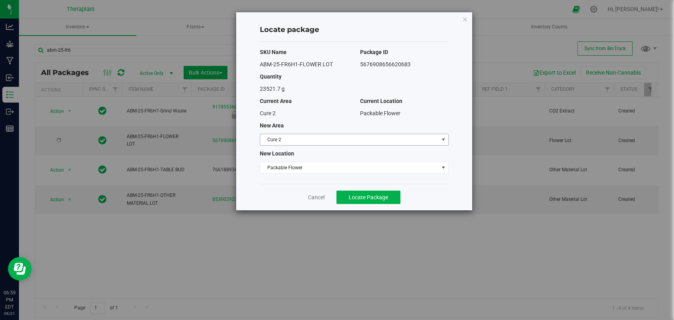
click at [279, 139] on span "Cure 2" at bounding box center [349, 139] width 178 height 11
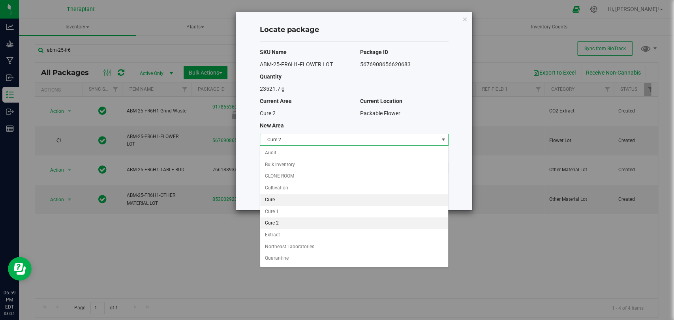
scroll to position [68, 0]
click at [277, 223] on li "Vault 2" at bounding box center [354, 227] width 188 height 12
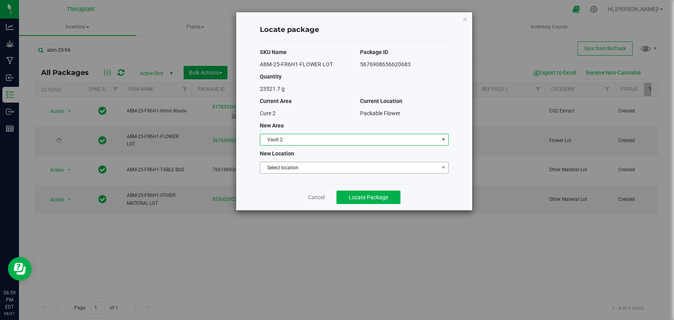
click at [281, 169] on span "Select location" at bounding box center [349, 167] width 178 height 11
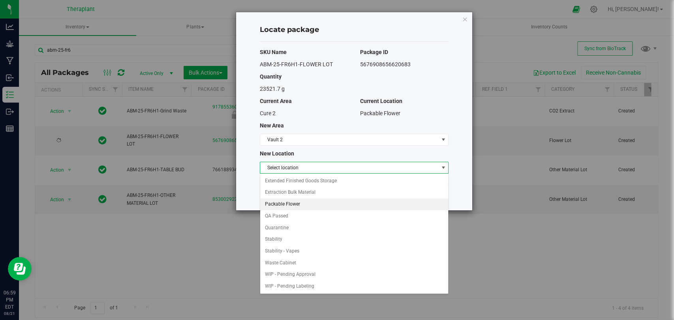
click at [278, 201] on li "Packable Flower" at bounding box center [354, 205] width 188 height 12
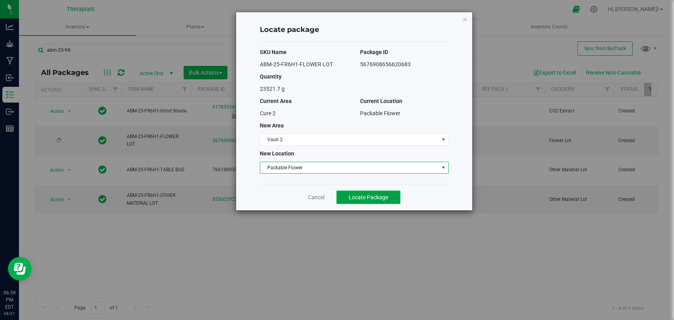
click at [351, 194] on span "Locate Package" at bounding box center [368, 197] width 39 height 6
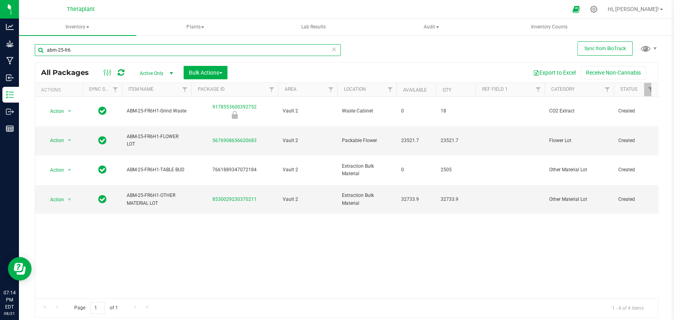
click at [207, 48] on input "abm-25-fr6" at bounding box center [188, 50] width 306 height 12
type input "a"
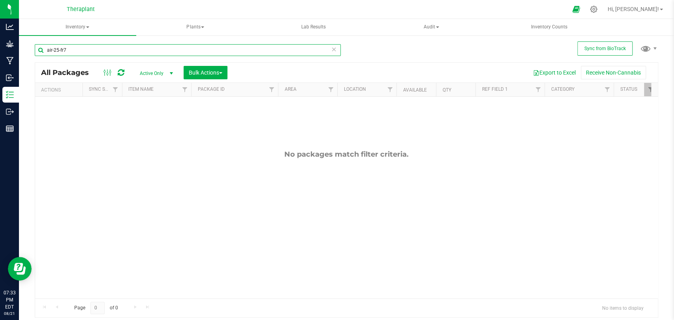
click at [124, 47] on input "air-25-fr7" at bounding box center [188, 50] width 306 height 12
type input "a"
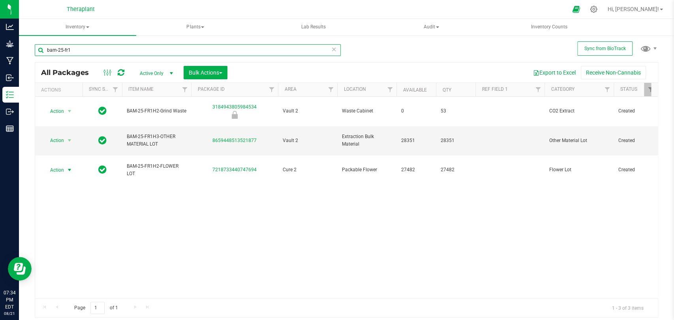
type input "bam-25-fr1"
click at [67, 167] on span "select" at bounding box center [69, 170] width 6 height 6
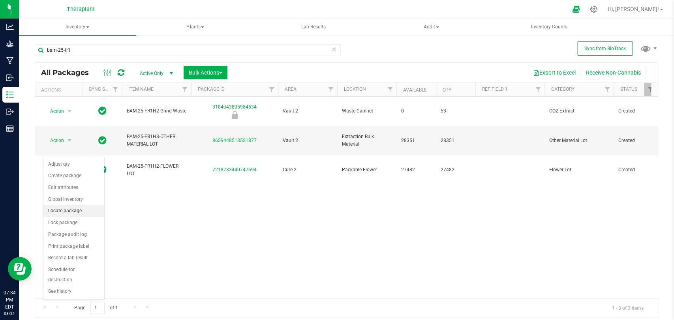
click at [71, 207] on li "Locate package" at bounding box center [73, 211] width 61 height 12
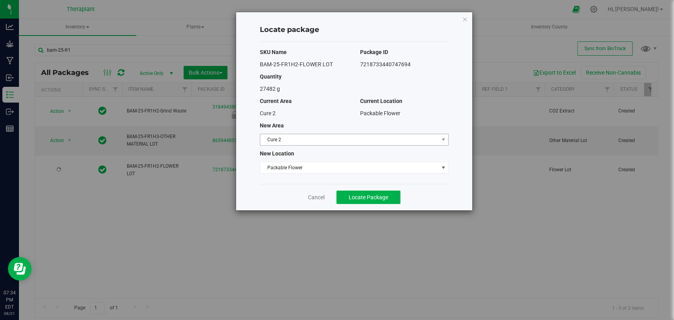
click at [303, 143] on span "Cure 2" at bounding box center [349, 139] width 178 height 11
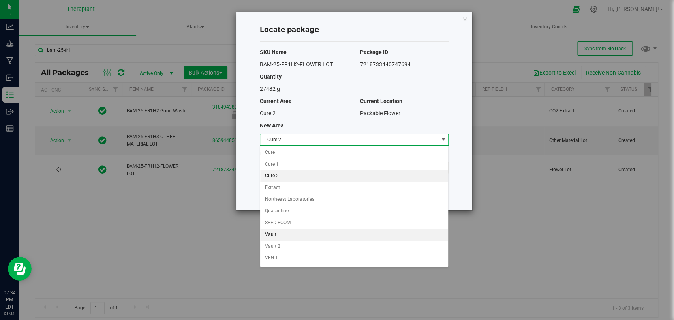
scroll to position [68, 0]
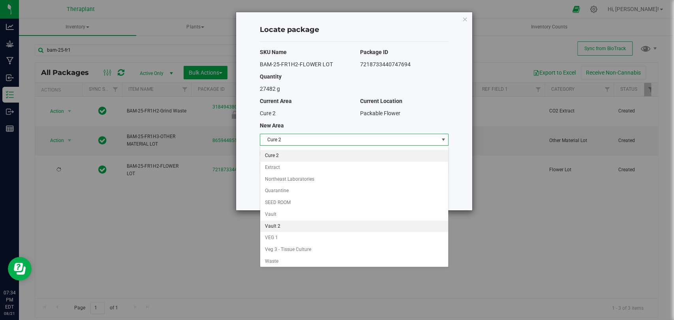
click at [273, 227] on li "Vault 2" at bounding box center [354, 227] width 188 height 12
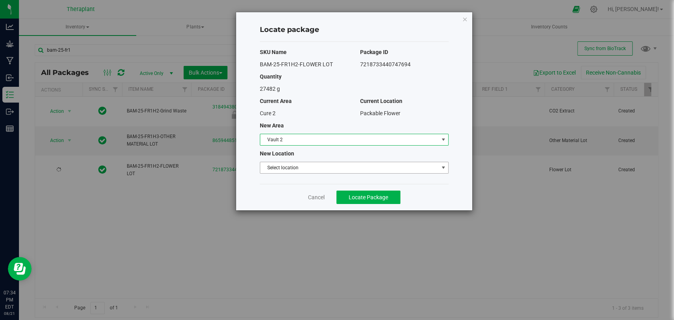
click at [278, 165] on span "Select location" at bounding box center [349, 167] width 178 height 11
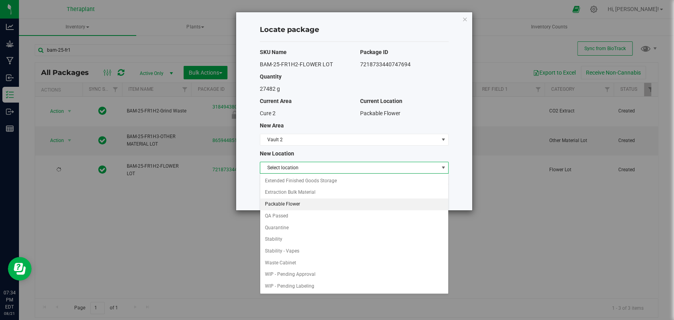
click at [281, 201] on li "Packable Flower" at bounding box center [354, 205] width 188 height 12
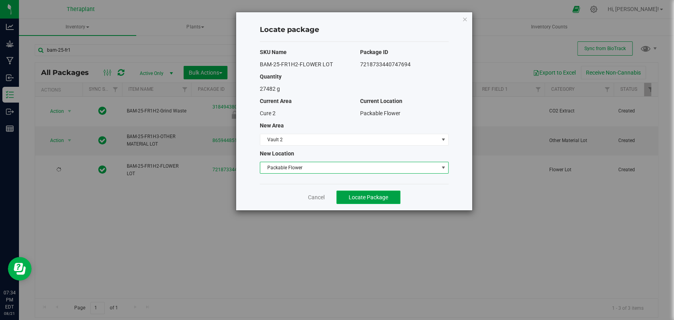
click at [351, 200] on button "Locate Package" at bounding box center [368, 197] width 64 height 13
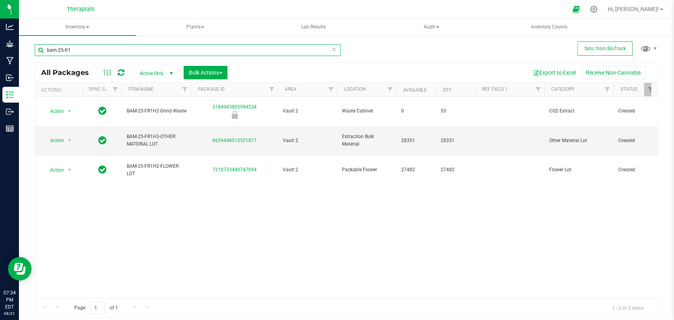
click at [209, 44] on input "bam-25-fr1" at bounding box center [188, 50] width 306 height 12
click at [209, 46] on input "bam-25-fr1" at bounding box center [188, 50] width 306 height 12
type input "b"
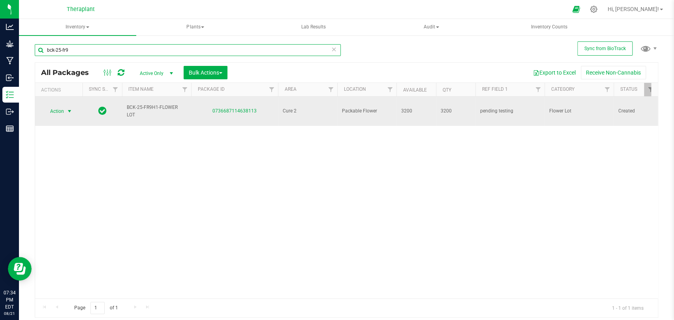
type input "bck-25-fr9"
click at [69, 108] on span "select" at bounding box center [69, 111] width 6 height 6
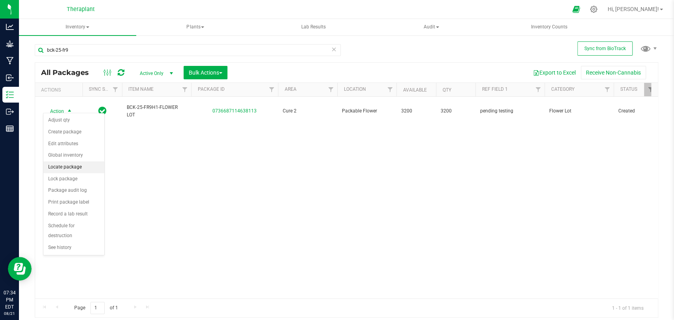
click at [77, 168] on li "Locate package" at bounding box center [73, 168] width 61 height 12
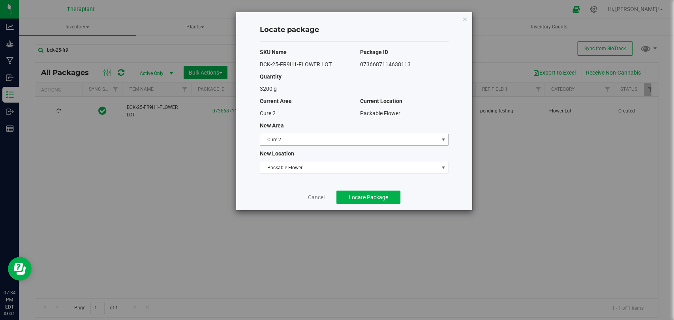
click at [287, 141] on span "Cure 2" at bounding box center [349, 139] width 178 height 11
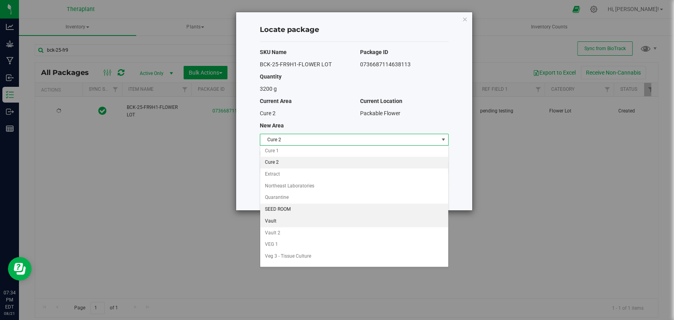
scroll to position [68, 0]
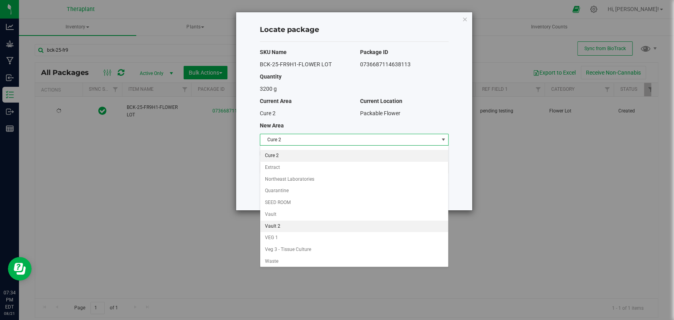
click at [282, 224] on li "Vault 2" at bounding box center [354, 227] width 188 height 12
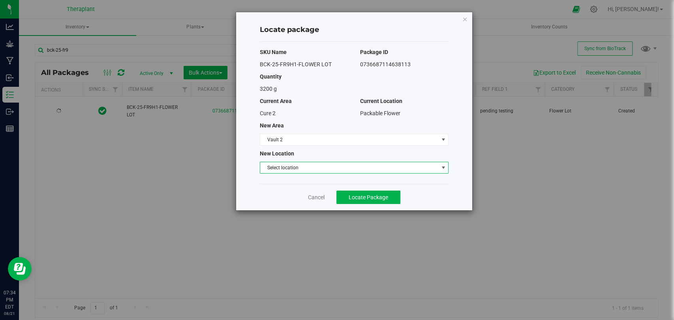
click at [279, 166] on span "Select location" at bounding box center [349, 167] width 178 height 11
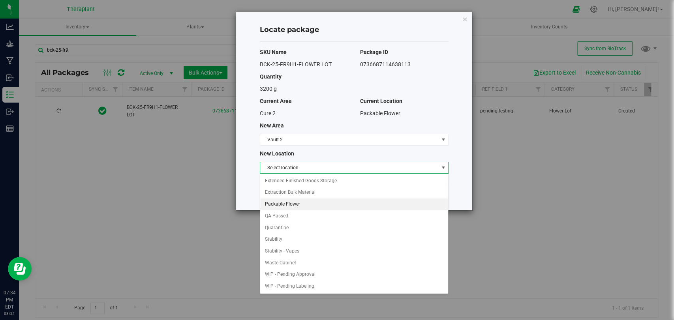
click at [280, 202] on li "Packable Flower" at bounding box center [354, 205] width 188 height 12
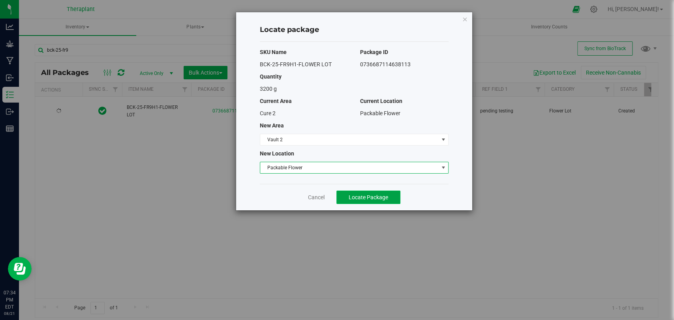
click at [362, 197] on span "Locate Package" at bounding box center [368, 197] width 39 height 6
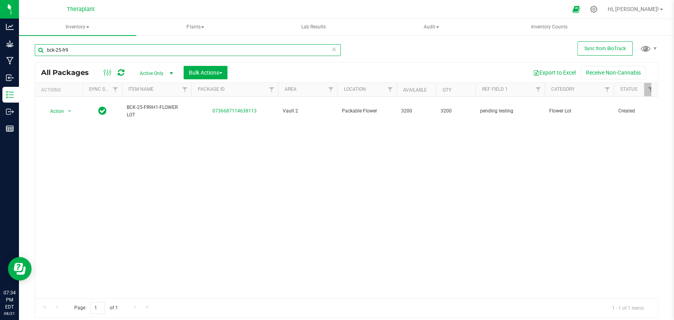
click at [269, 48] on input "bck-25-fr9" at bounding box center [188, 50] width 306 height 12
type input "b"
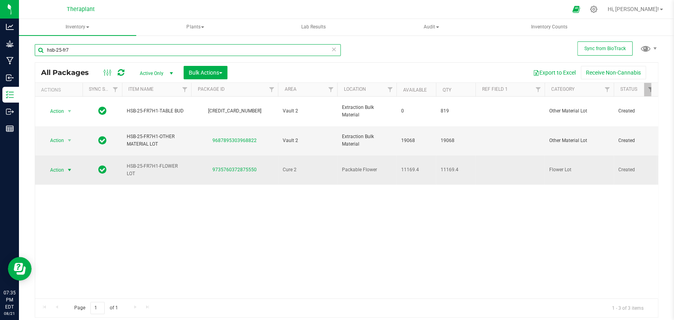
type input "hsb-25-fr7"
click at [59, 165] on span "Action" at bounding box center [53, 170] width 21 height 11
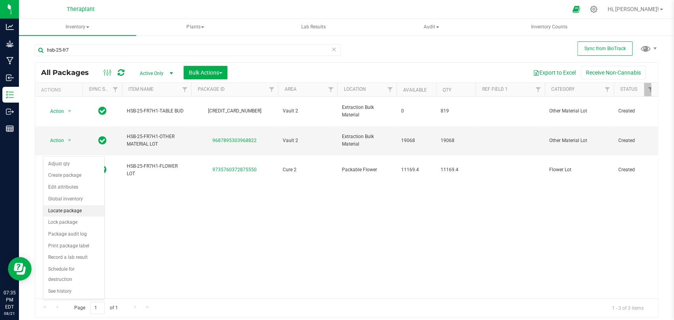
click at [66, 207] on li "Locate package" at bounding box center [73, 211] width 61 height 12
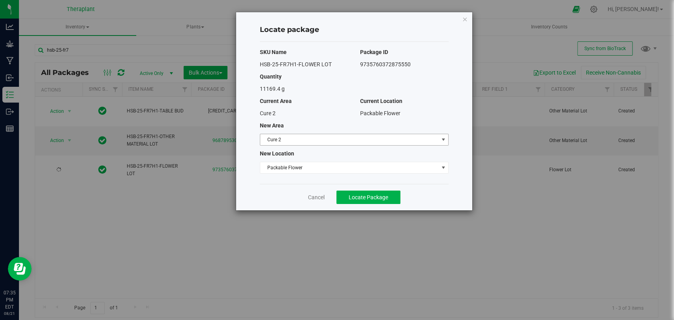
click at [272, 136] on span "Cure 2" at bounding box center [349, 139] width 178 height 11
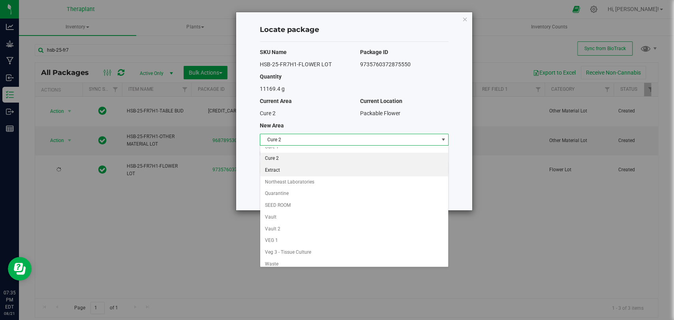
scroll to position [68, 0]
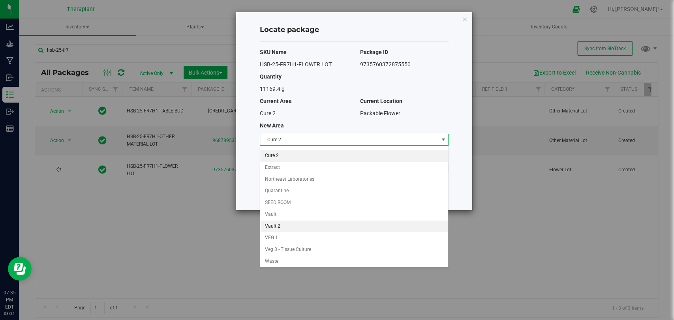
click at [275, 225] on li "Vault 2" at bounding box center [354, 227] width 188 height 12
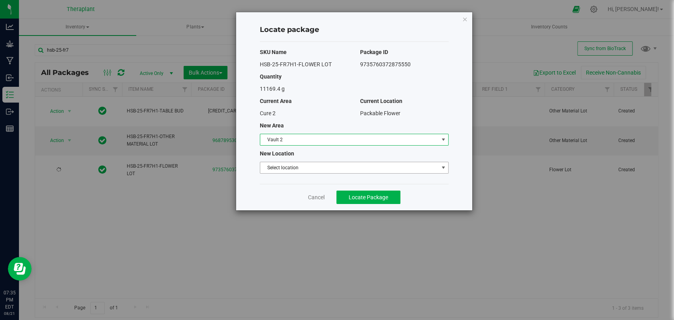
click at [282, 164] on span "Select location" at bounding box center [349, 167] width 178 height 11
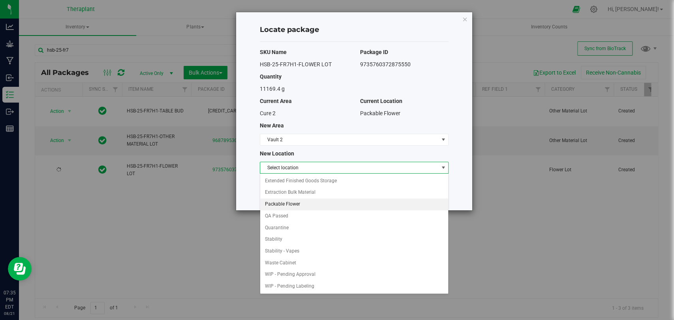
click at [282, 202] on li "Packable Flower" at bounding box center [354, 205] width 188 height 12
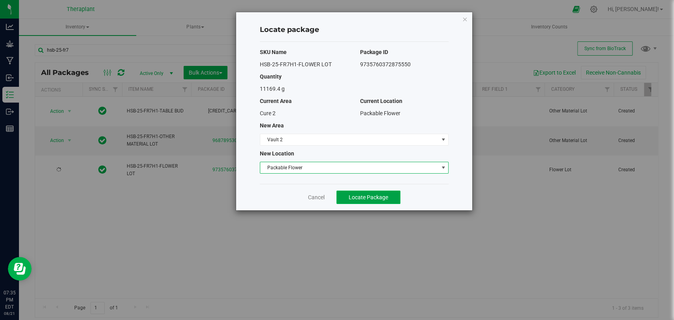
click at [357, 199] on span "Locate Package" at bounding box center [368, 197] width 39 height 6
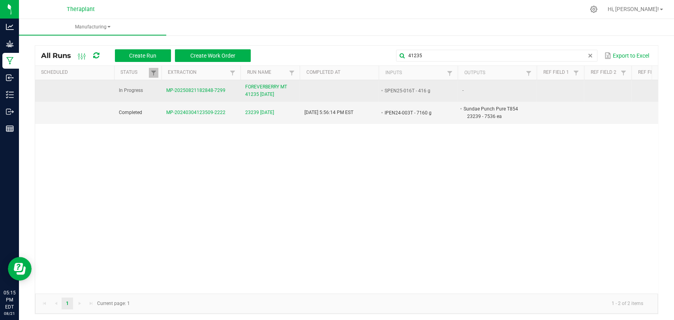
type input "41235"
click at [256, 92] on span "FOREVERBERRY MT 41235 [DATE]" at bounding box center [270, 90] width 50 height 15
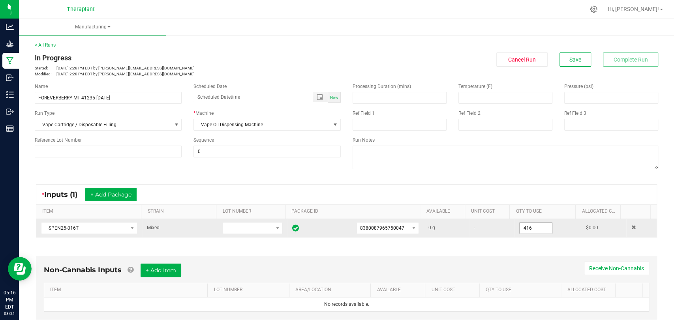
click at [527, 227] on input "416" at bounding box center [536, 228] width 32 height 11
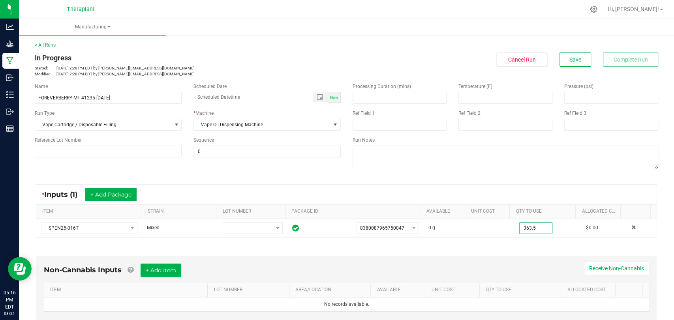
type input "363.5000 g"
click at [524, 256] on div "Non-Cannabis Inputs + Add Item Receive Non-Cannabis ITEM LOT NUMBER AREA/LOCATI…" at bounding box center [346, 288] width 621 height 64
click at [576, 59] on button "Save" at bounding box center [576, 60] width 32 height 14
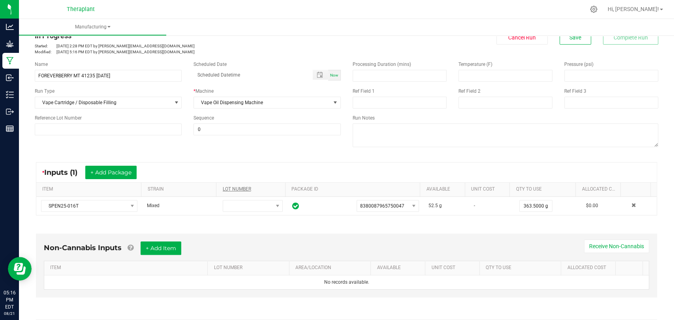
scroll to position [131, 0]
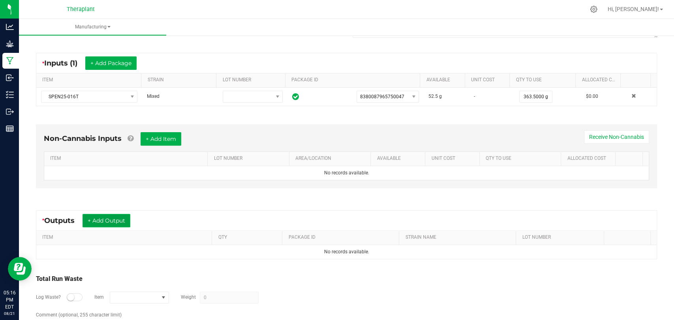
click at [103, 216] on button "+ Add Output" at bounding box center [107, 220] width 48 height 13
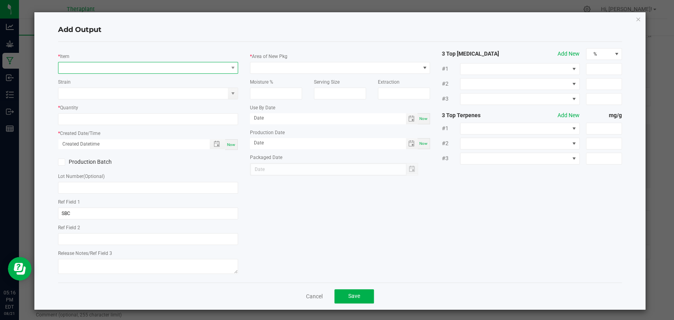
click at [134, 66] on span "NO DATA FOUND" at bounding box center [142, 67] width 169 height 11
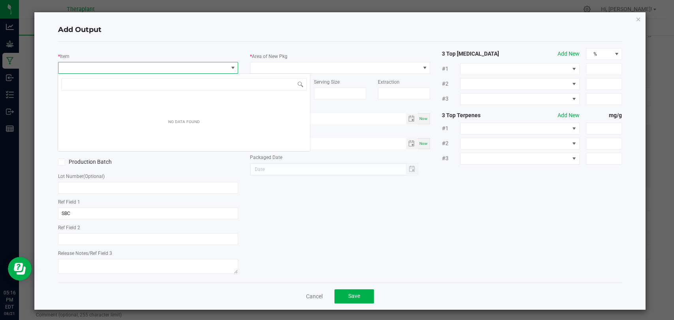
scroll to position [11, 178]
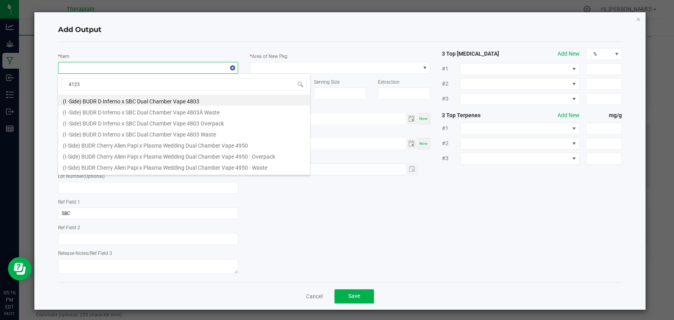
type input "41235"
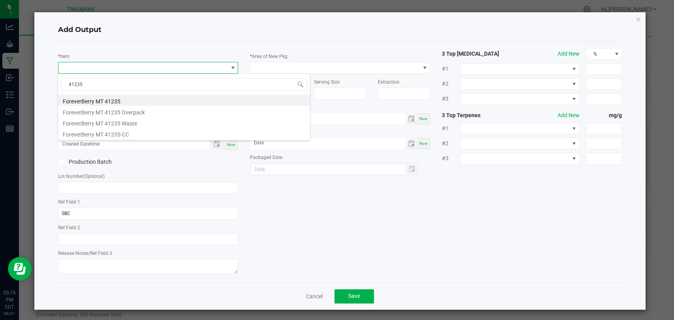
click at [133, 97] on li "ForeverBerry MT 41235" at bounding box center [184, 100] width 252 height 11
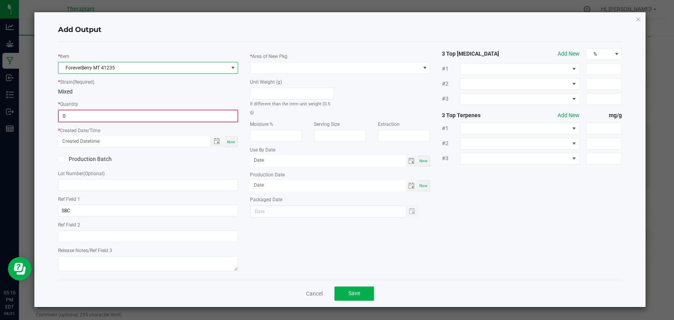
click at [126, 115] on input "0" at bounding box center [148, 116] width 178 height 11
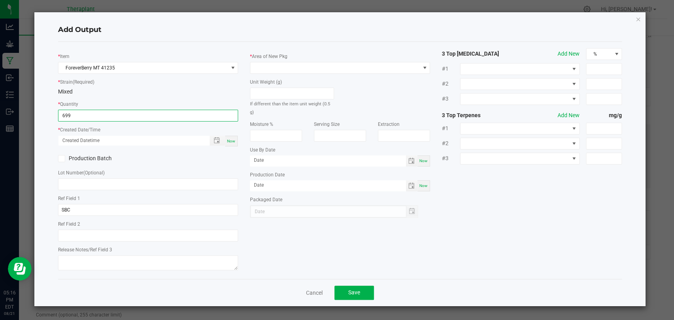
type input "699 ea"
click at [233, 141] on span "Now" at bounding box center [231, 141] width 8 height 4
type input "[DATE] 5:17 PM"
type input "[DATE]"
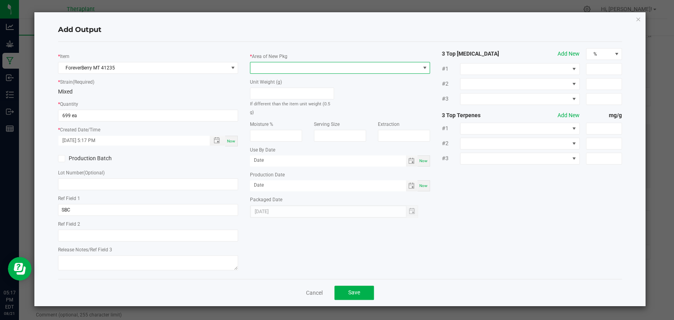
click at [274, 68] on span at bounding box center [334, 67] width 169 height 11
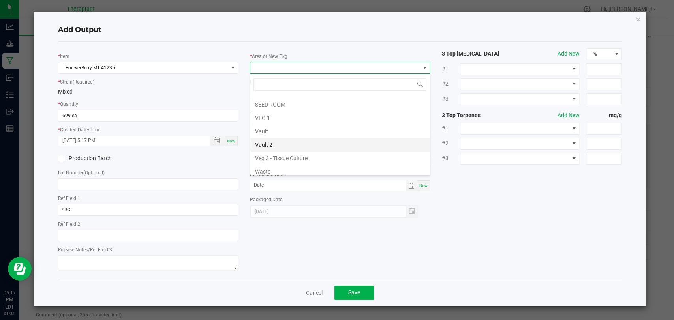
scroll to position [148, 0]
click at [272, 139] on li "Vault 2" at bounding box center [339, 141] width 179 height 13
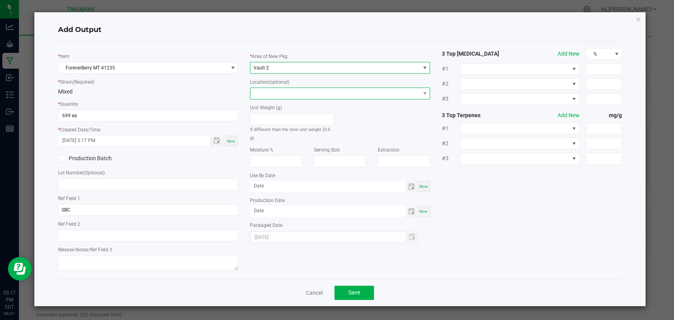
click at [272, 92] on span at bounding box center [334, 93] width 169 height 11
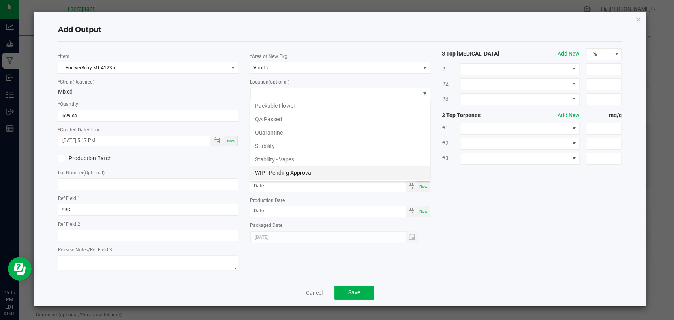
scroll to position [54, 0]
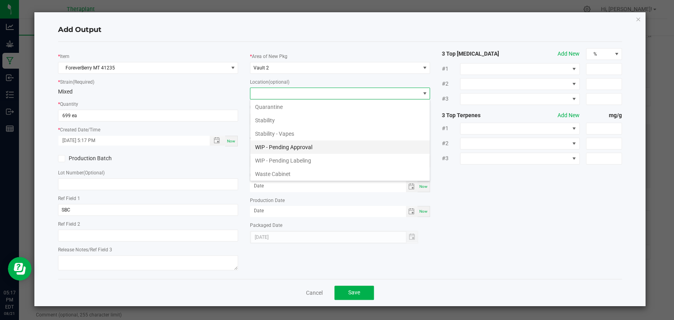
click at [295, 148] on li "WIP - Pending Approval" at bounding box center [339, 147] width 179 height 13
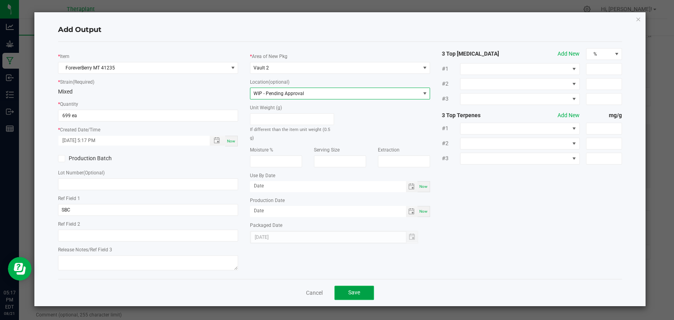
click at [360, 287] on button "Save" at bounding box center [353, 293] width 39 height 14
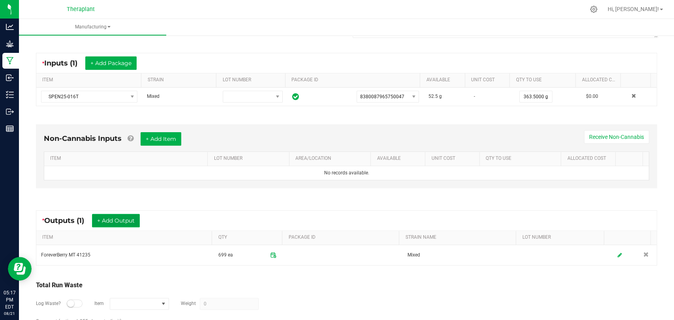
click at [134, 214] on button "+ Add Output" at bounding box center [116, 220] width 48 height 13
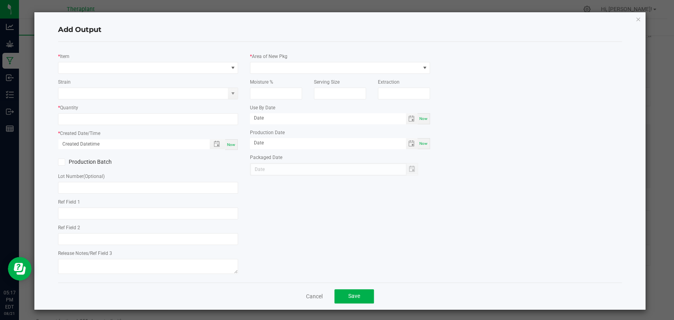
type input "SBC"
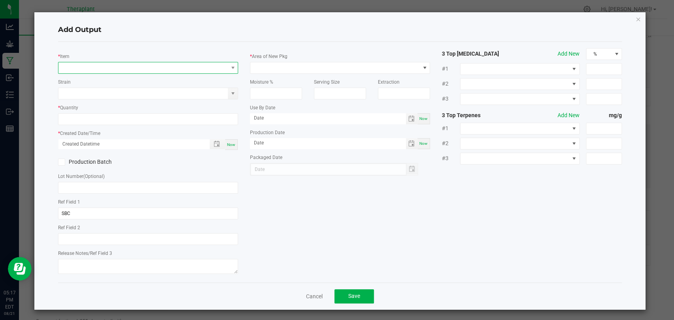
click at [144, 67] on span "NO DATA FOUND" at bounding box center [142, 67] width 169 height 11
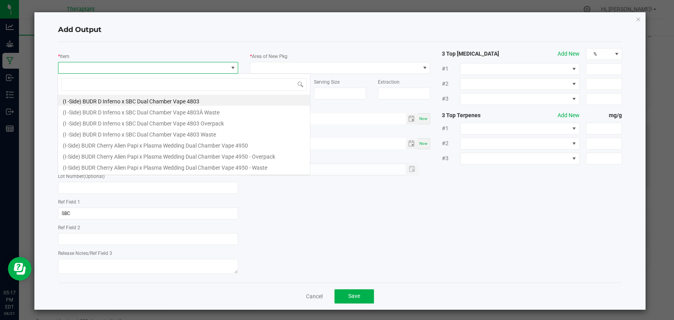
scroll to position [11, 178]
type input "41235"
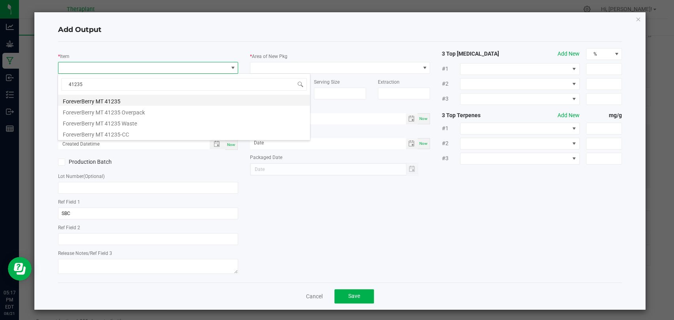
click at [105, 100] on li "ForeverBerry MT 41235" at bounding box center [184, 100] width 252 height 11
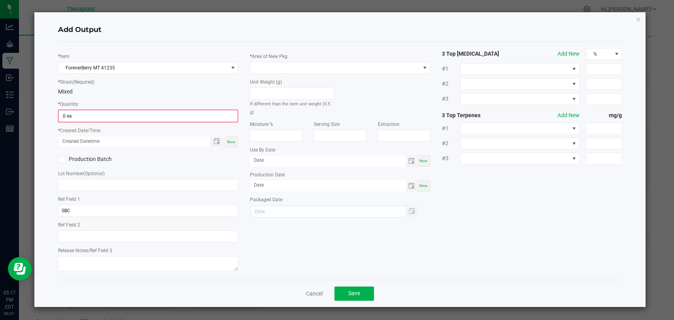
click at [101, 106] on div "* Quantity 0 ea" at bounding box center [148, 111] width 180 height 23
click at [101, 108] on div "* Quantity 0 ea" at bounding box center [148, 111] width 180 height 23
click at [101, 111] on input "0" at bounding box center [148, 116] width 178 height 11
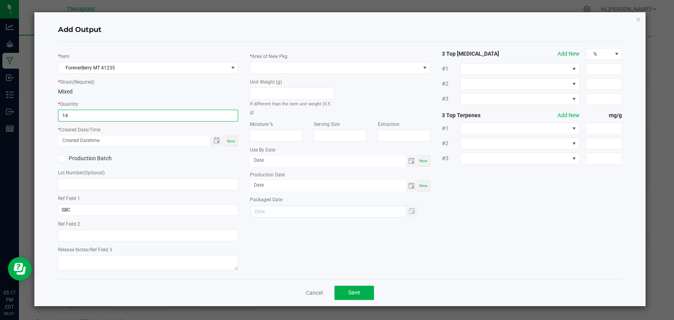
type input "14 ea"
click at [231, 140] on span "Now" at bounding box center [231, 141] width 8 height 4
type input "[DATE] 5:17 PM"
type input "[DATE]"
drag, startPoint x: 270, startPoint y: 52, endPoint x: 276, endPoint y: 75, distance: 24.0
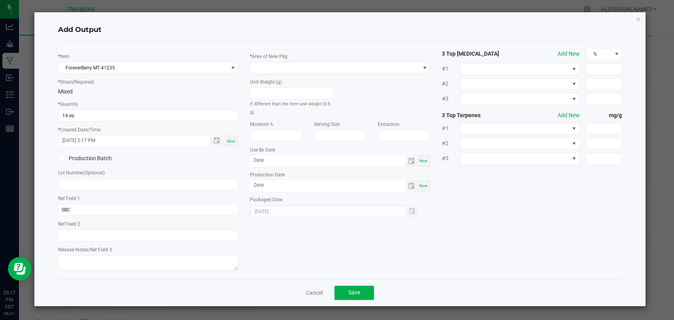
click at [271, 53] on label "Area of New Pkg" at bounding box center [270, 56] width 36 height 7
click at [276, 76] on div "Unit Weight (g) If different than the item unit weight (0.5 g)" at bounding box center [292, 95] width 96 height 42
click at [276, 72] on span at bounding box center [334, 67] width 169 height 11
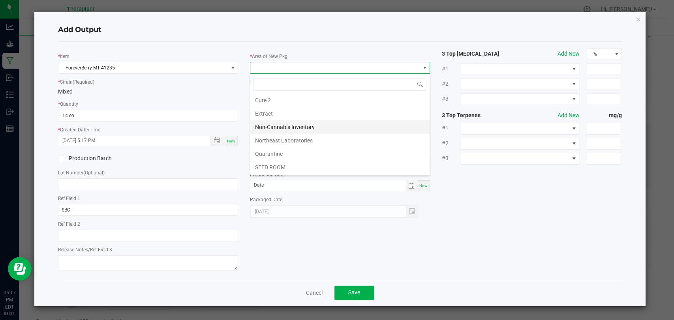
scroll to position [131, 0]
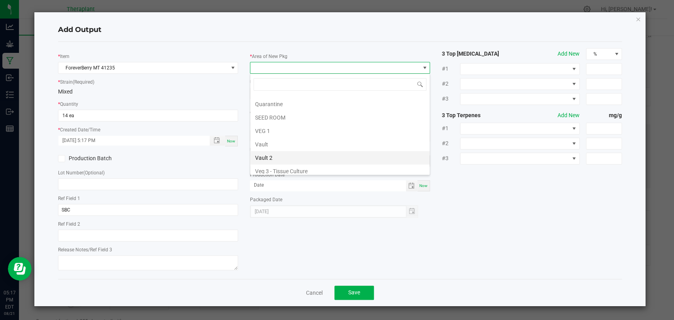
click at [269, 155] on li "Vault 2" at bounding box center [339, 157] width 179 height 13
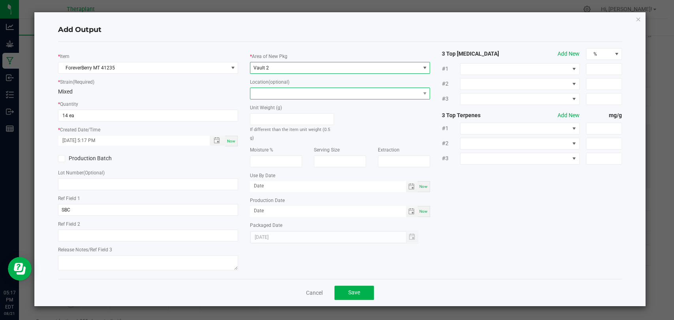
click at [274, 93] on span at bounding box center [334, 93] width 169 height 11
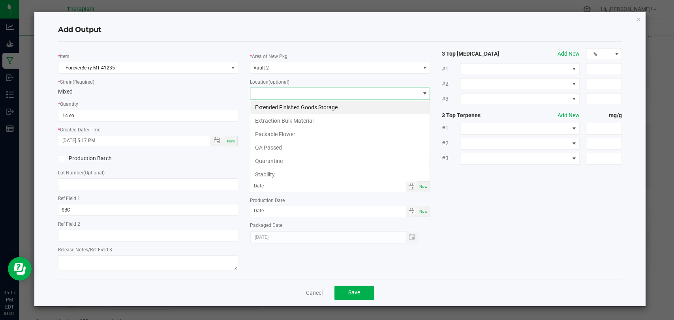
scroll to position [11, 180]
click at [271, 171] on li "Stability" at bounding box center [339, 174] width 179 height 13
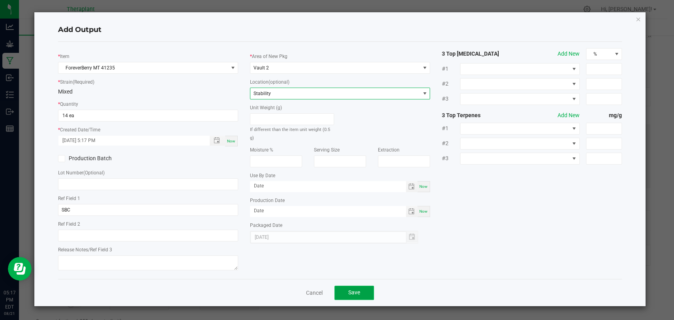
click at [365, 295] on button "Save" at bounding box center [353, 293] width 39 height 14
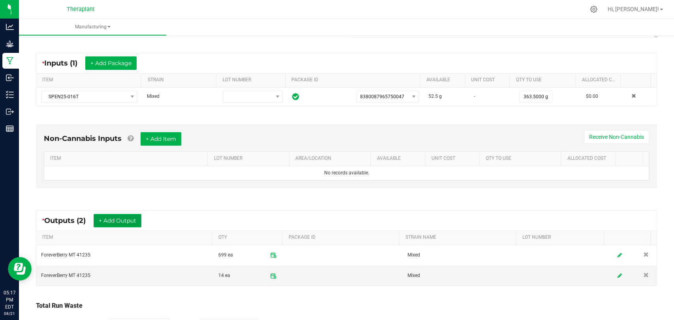
click at [139, 219] on button "+ Add Output" at bounding box center [118, 220] width 48 height 13
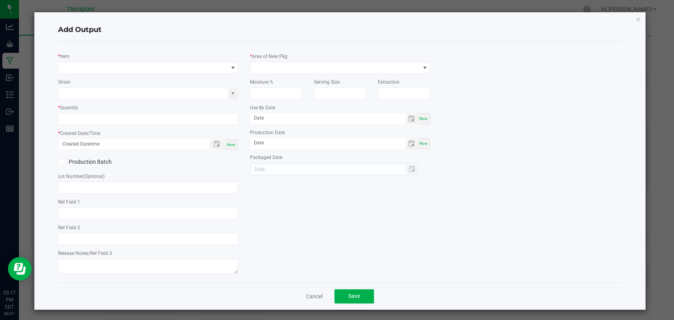
type input "SBC"
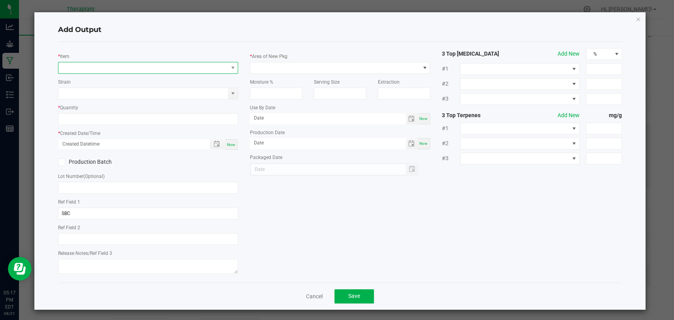
click at [133, 72] on span "NO DATA FOUND" at bounding box center [142, 67] width 169 height 11
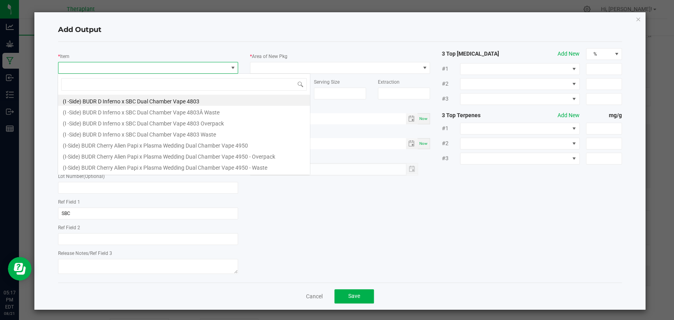
scroll to position [11, 178]
type input "41235"
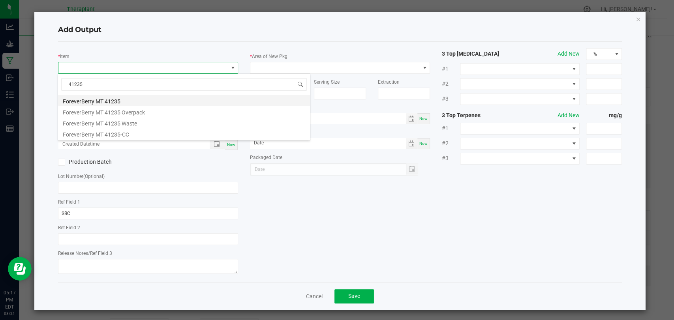
click at [122, 99] on li "ForeverBerry MT 41235" at bounding box center [184, 100] width 252 height 11
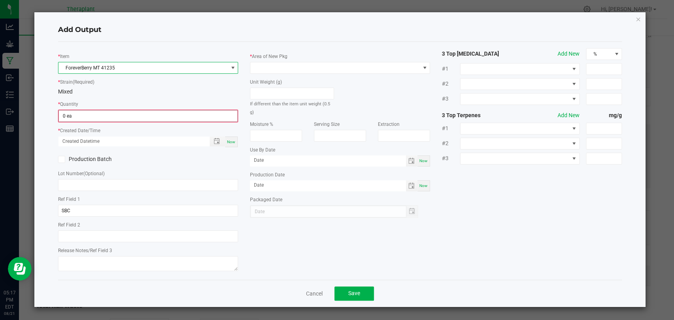
click at [117, 111] on input "0 ea" at bounding box center [148, 116] width 178 height 11
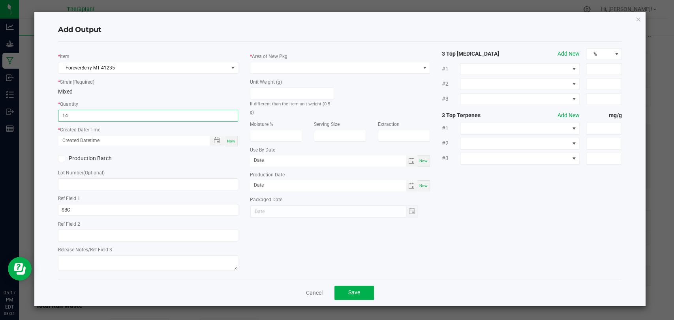
type input "14 ea"
click at [228, 139] on span "Now" at bounding box center [231, 141] width 8 height 4
type input "[DATE] 5:17 PM"
type input "[DATE]"
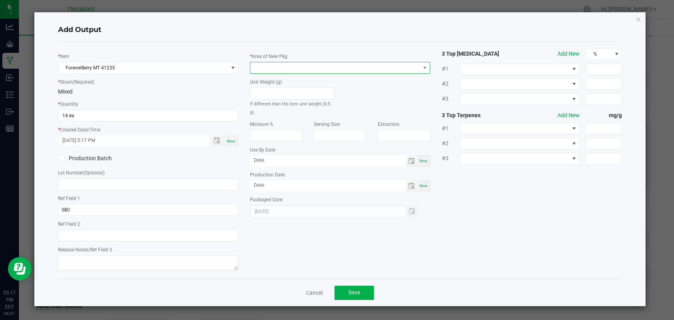
click at [269, 68] on span at bounding box center [334, 67] width 169 height 11
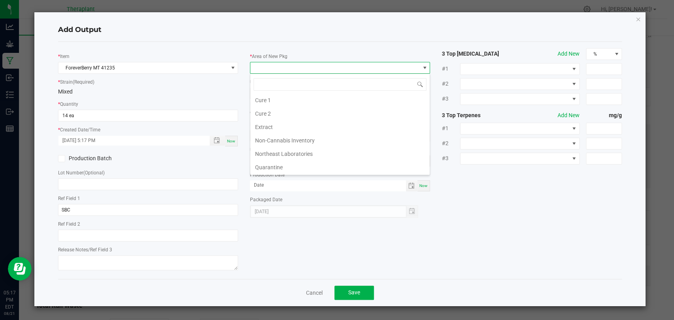
scroll to position [131, 0]
click at [267, 156] on li "Vault 2" at bounding box center [339, 157] width 179 height 13
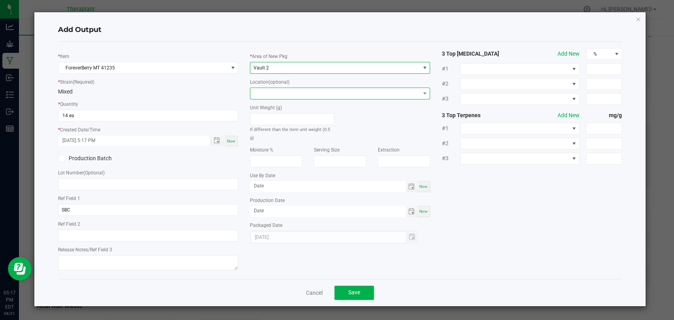
click at [270, 93] on span at bounding box center [334, 93] width 169 height 11
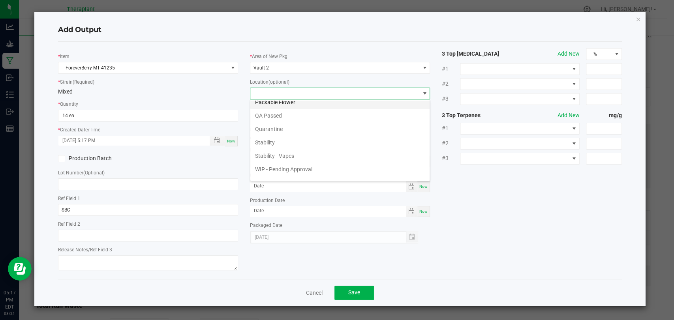
scroll to position [54, 0]
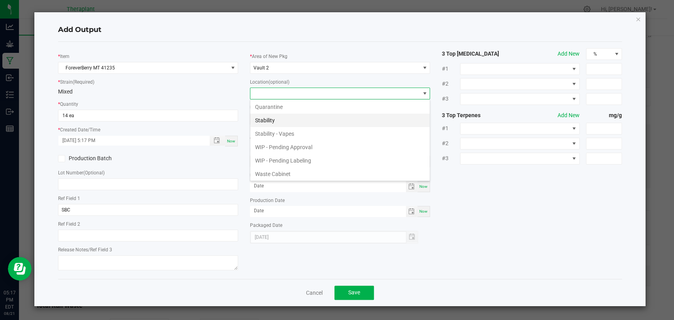
click at [271, 121] on li "Stability" at bounding box center [339, 120] width 179 height 13
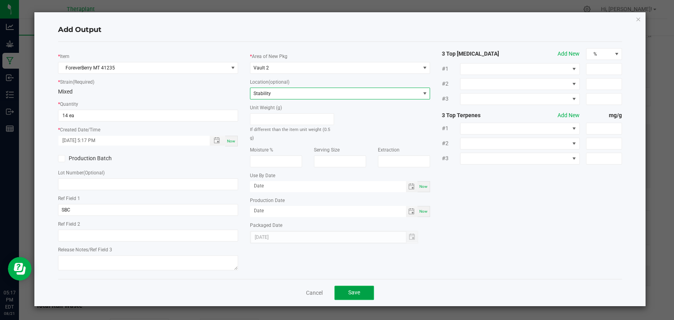
click at [353, 295] on button "Save" at bounding box center [353, 293] width 39 height 14
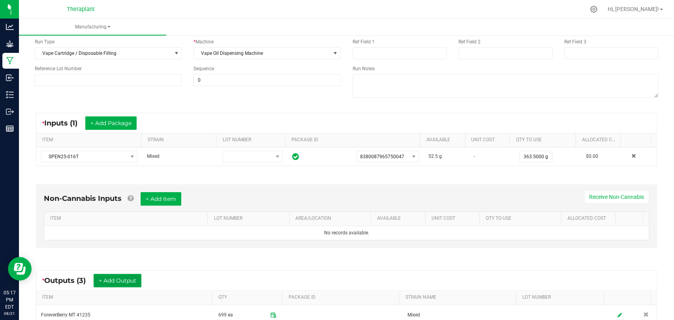
scroll to position [0, 0]
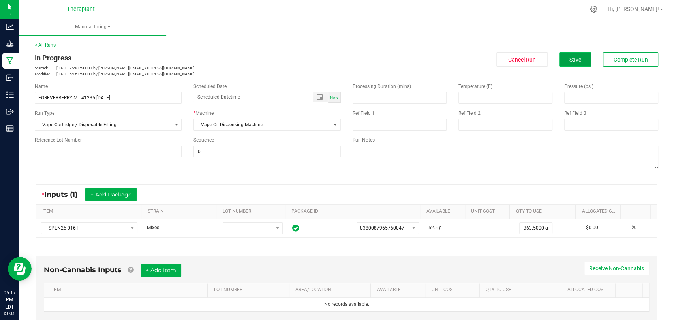
click at [569, 59] on span "Save" at bounding box center [575, 59] width 12 height 6
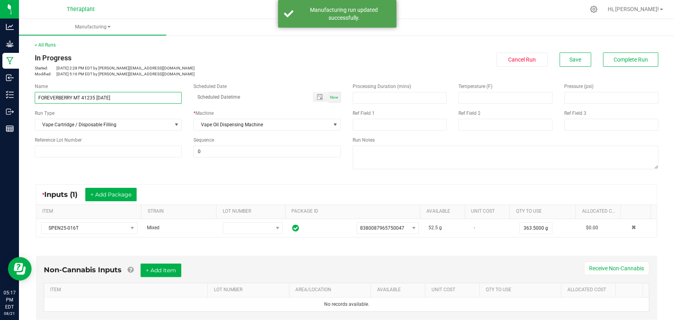
drag, startPoint x: 130, startPoint y: 96, endPoint x: 33, endPoint y: 104, distance: 97.5
click at [26, 104] on div "< All Runs In Progress Started: [DATE] 2:28 PM EDT by [PERSON_NAME][EMAIL_ADDRE…" at bounding box center [346, 281] width 655 height 495
click at [226, 43] on div "< All Runs In Progress Started: [DATE] 2:28 PM EDT by [PERSON_NAME][EMAIL_ADDRE…" at bounding box center [347, 59] width 624 height 36
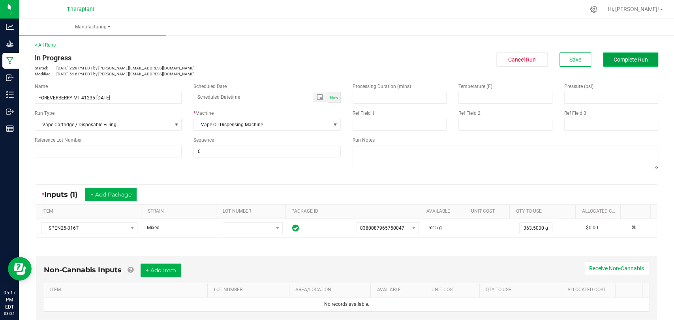
click at [634, 64] on button "Complete Run" at bounding box center [630, 60] width 55 height 14
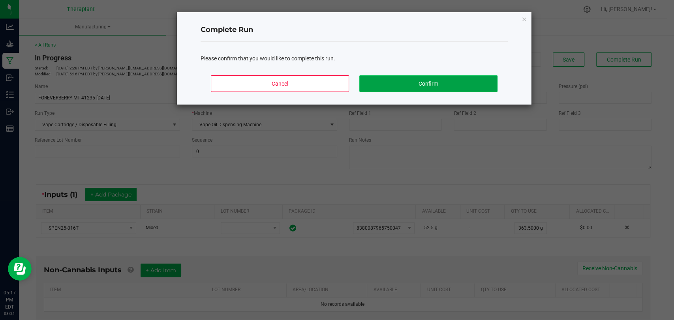
click at [402, 87] on button "Confirm" at bounding box center [428, 83] width 138 height 17
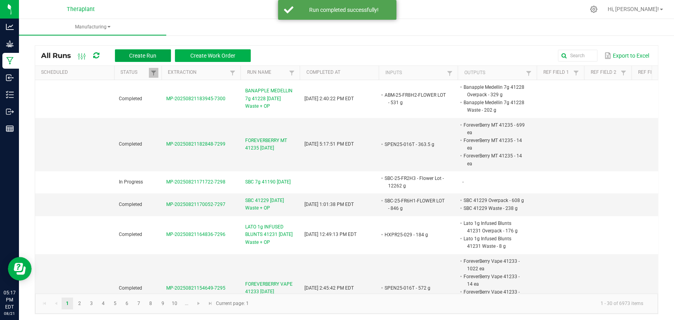
click at [130, 50] on button "Create Run" at bounding box center [143, 55] width 56 height 13
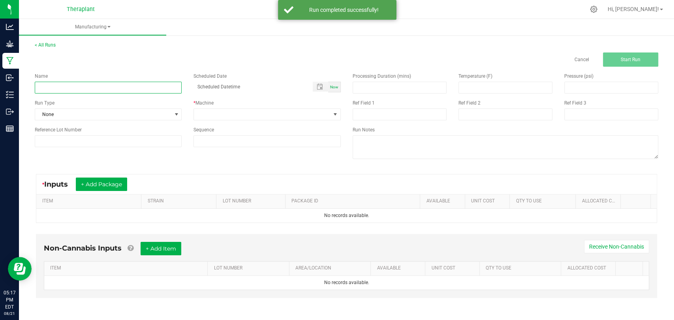
click at [124, 85] on input at bounding box center [108, 88] width 147 height 12
paste input "FOREVERBERRY MT 41235 [DATE]"
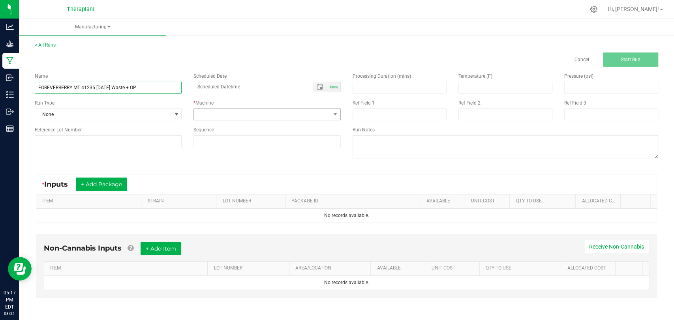
type input "FOREVERBERRY MT 41235 [DATE] Waste + OP"
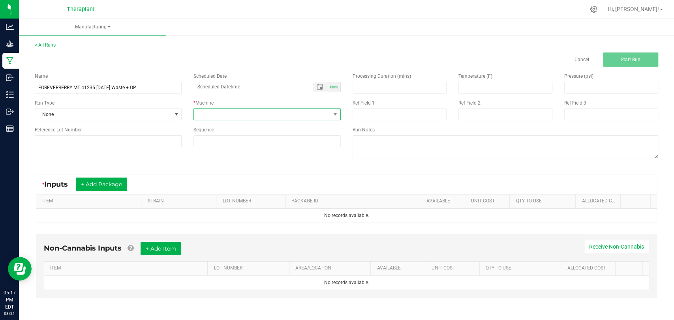
click at [198, 109] on span at bounding box center [262, 114] width 136 height 11
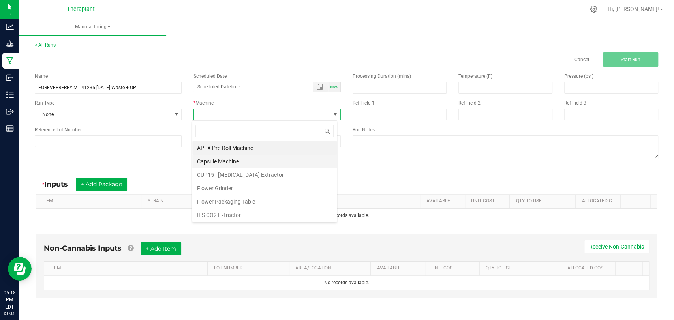
scroll to position [41, 0]
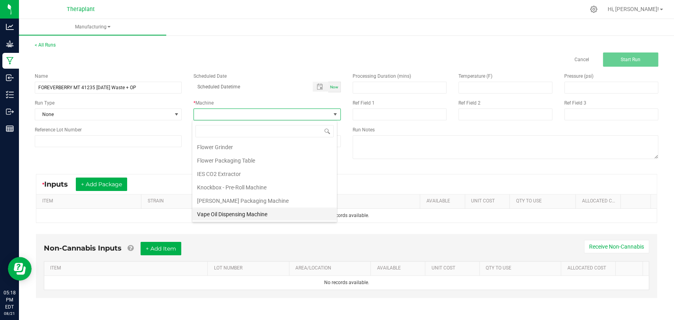
click at [236, 210] on li "Vape Oil Dispensing Machine" at bounding box center [264, 214] width 145 height 13
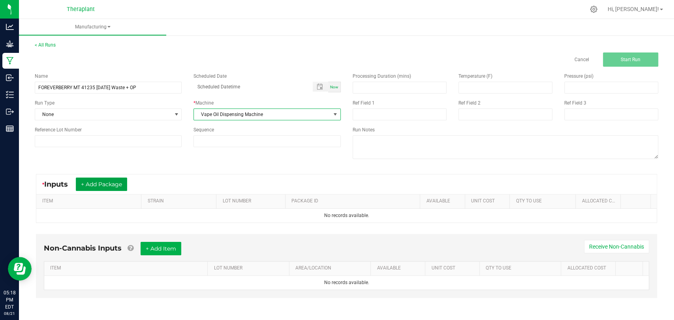
click at [115, 185] on button "+ Add Package" at bounding box center [101, 184] width 51 height 13
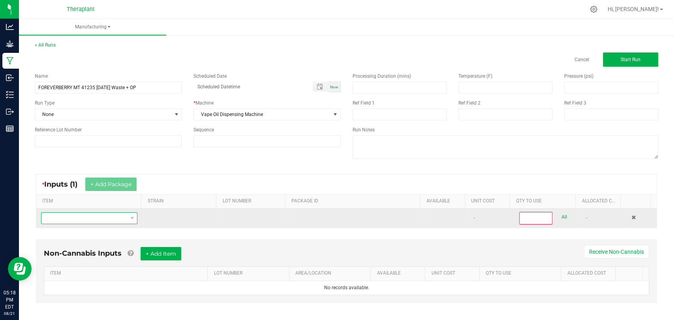
click at [102, 217] on span "NO DATA FOUND" at bounding box center [84, 218] width 86 height 11
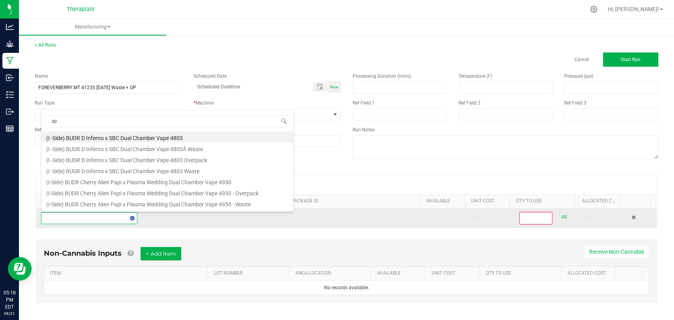
scroll to position [11, 93]
type input "spen25-016"
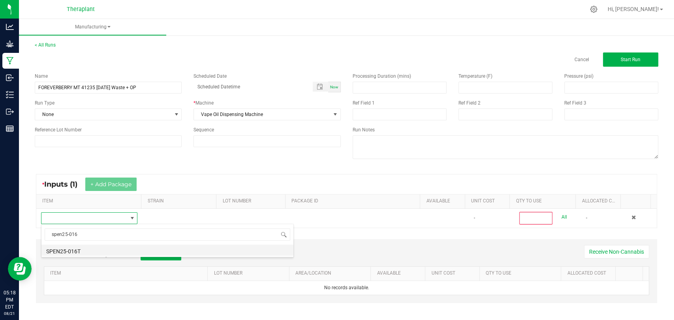
click at [92, 247] on li "SPEN25-016T" at bounding box center [167, 250] width 252 height 11
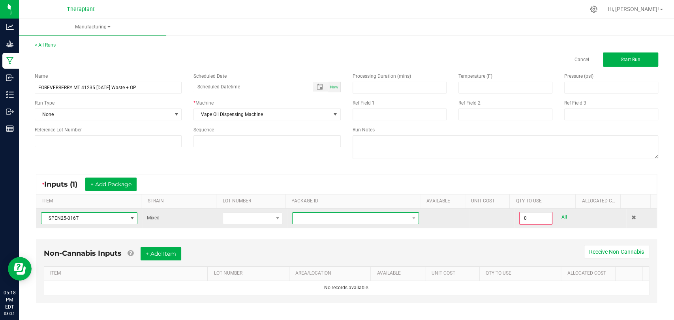
click at [327, 218] on span at bounding box center [351, 218] width 116 height 11
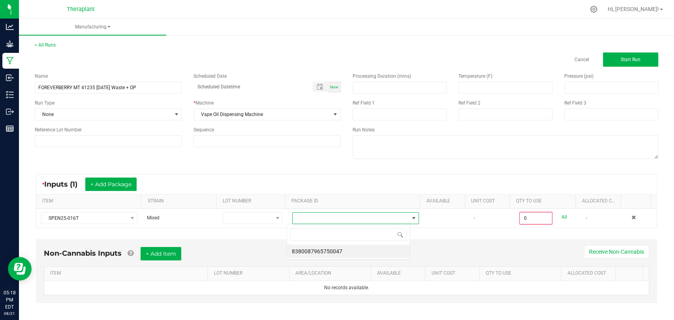
scroll to position [11, 123]
click at [329, 244] on div "8380087965750047" at bounding box center [349, 242] width 124 height 36
click at [331, 249] on li "8380087965750047" at bounding box center [348, 251] width 123 height 13
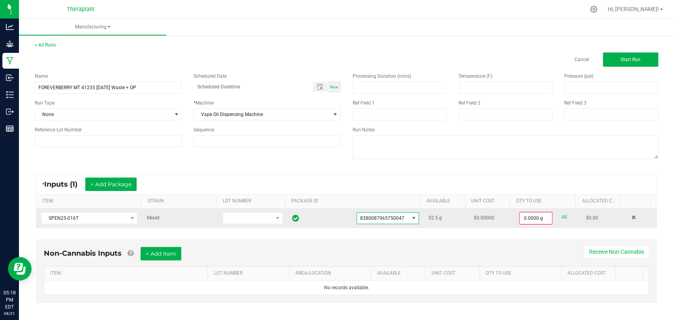
click at [561, 218] on link "All" at bounding box center [564, 217] width 6 height 11
type input "52.5000 g"
click at [631, 61] on span "Start Run" at bounding box center [631, 60] width 20 height 6
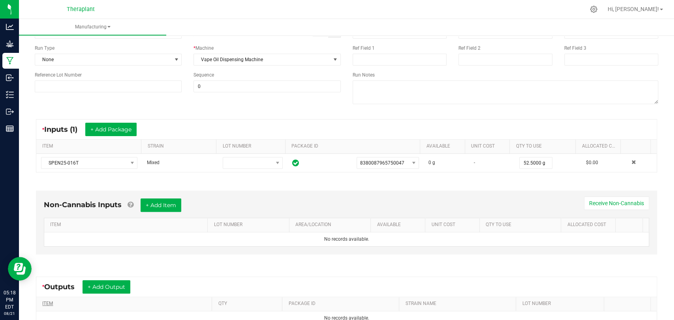
scroll to position [160, 0]
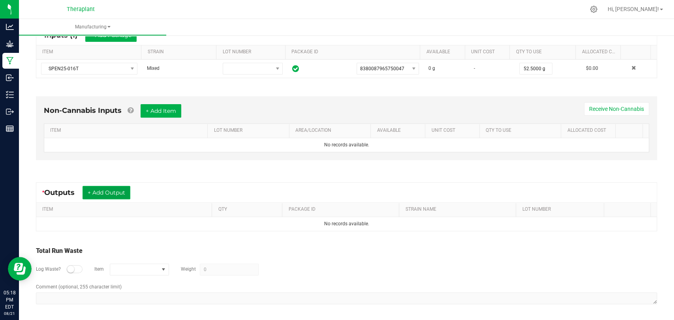
click at [120, 192] on button "+ Add Output" at bounding box center [107, 192] width 48 height 13
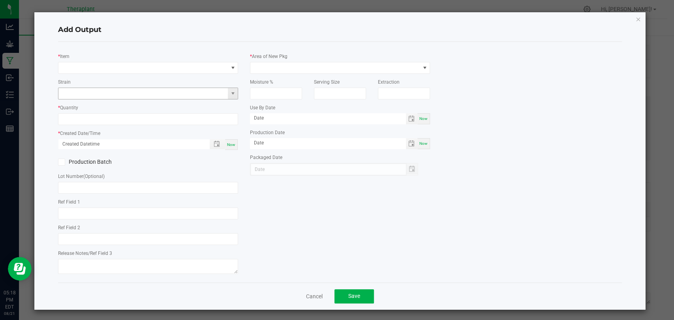
type input "SBC"
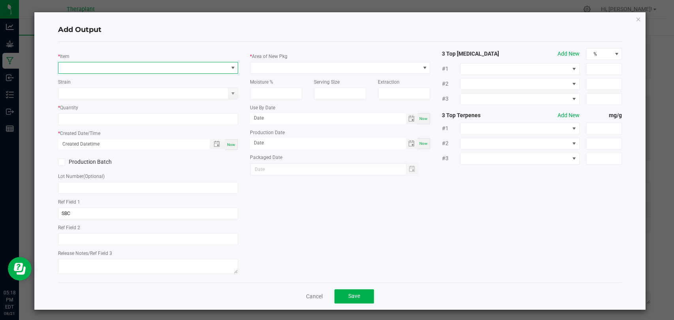
click at [152, 69] on span "NO DATA FOUND" at bounding box center [142, 67] width 169 height 11
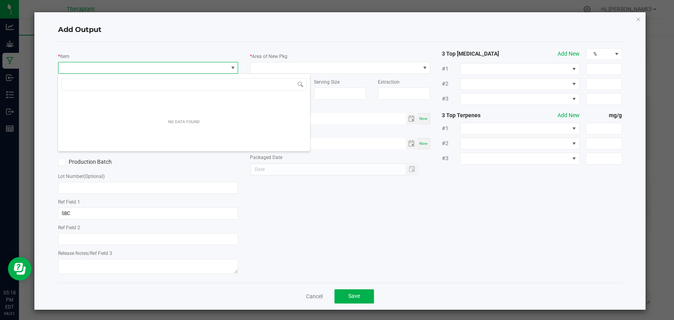
scroll to position [11, 178]
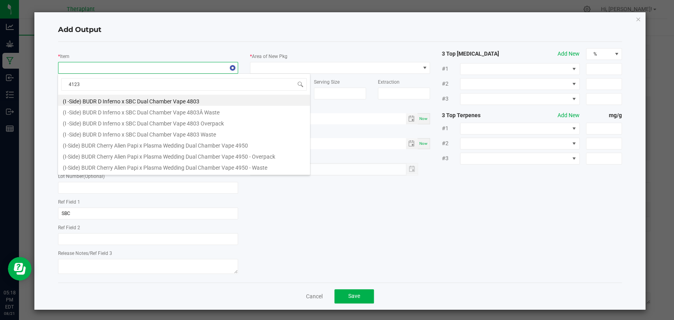
type input "41235"
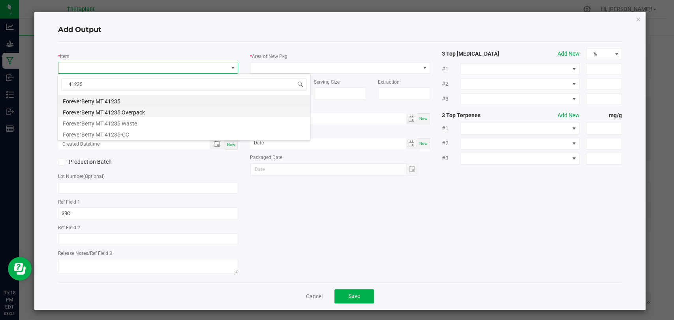
click at [136, 113] on li "ForeverBerry MT 41235 Overpack" at bounding box center [184, 111] width 252 height 11
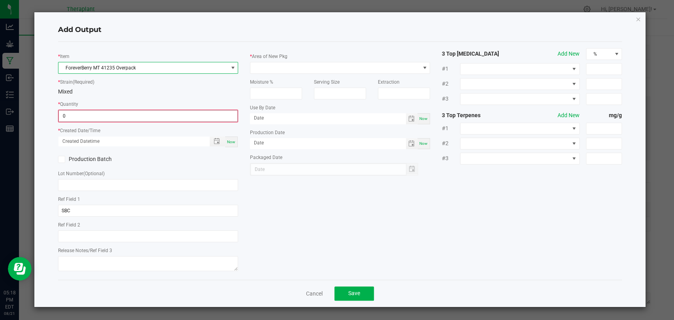
click at [129, 116] on input "0" at bounding box center [148, 116] width 178 height 11
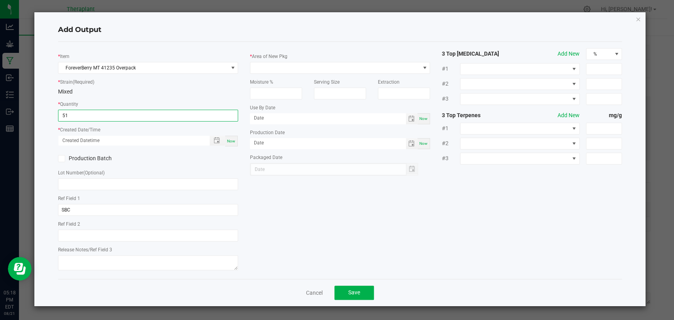
type input "51.0000 g"
click at [233, 140] on span "Now" at bounding box center [231, 141] width 8 height 4
type input "[DATE] 5:18 PM"
type input "[DATE]"
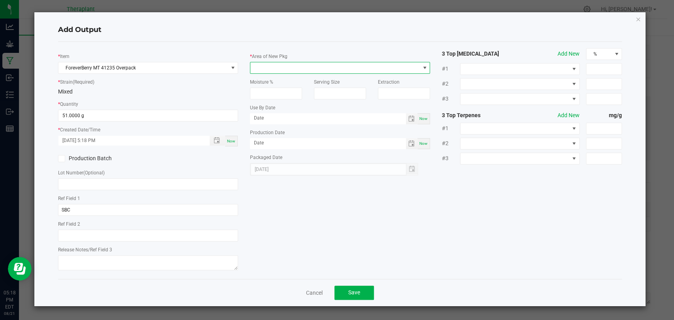
click at [269, 66] on span at bounding box center [334, 67] width 169 height 11
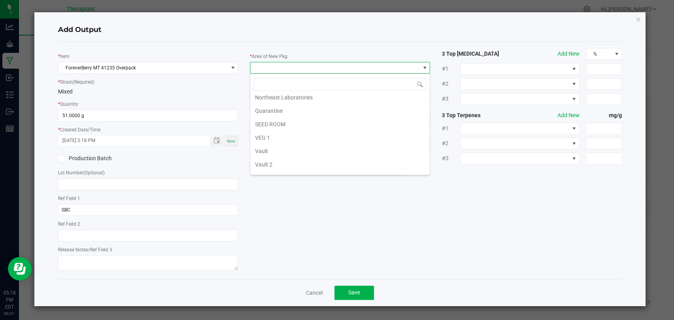
scroll to position [148, 0]
click at [265, 163] on li "Waste" at bounding box center [339, 168] width 179 height 13
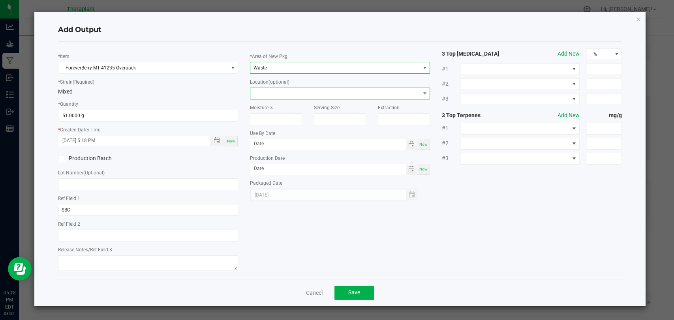
click at [273, 96] on span at bounding box center [334, 93] width 169 height 11
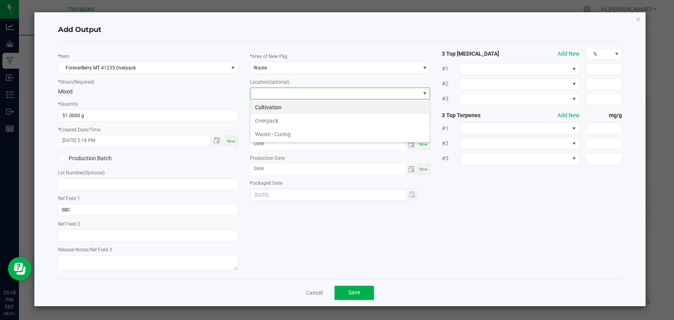
scroll to position [11, 180]
click at [270, 123] on li "Overpack" at bounding box center [339, 120] width 179 height 13
click at [361, 290] on button "Save" at bounding box center [353, 293] width 39 height 14
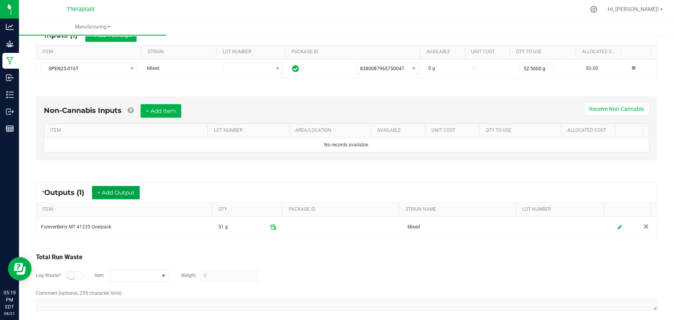
click at [120, 191] on button "+ Add Output" at bounding box center [116, 192] width 48 height 13
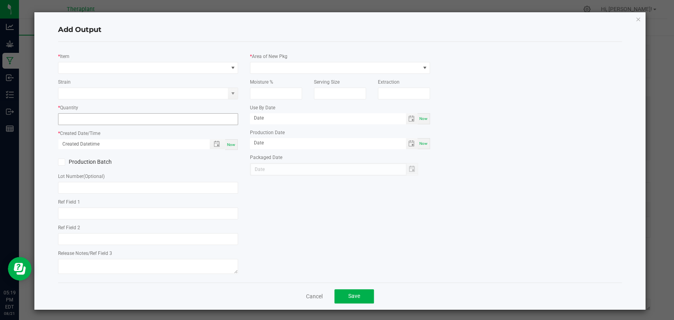
type input "SBC"
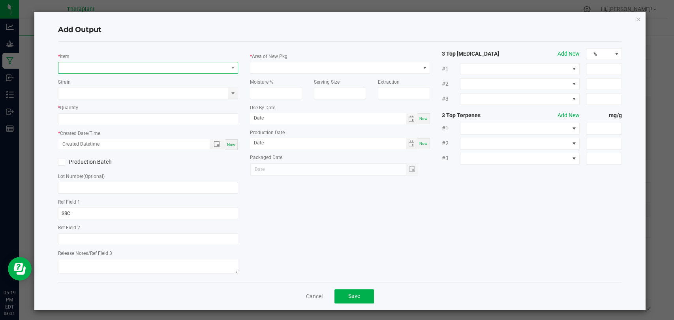
click at [147, 71] on span "NO DATA FOUND" at bounding box center [142, 67] width 169 height 11
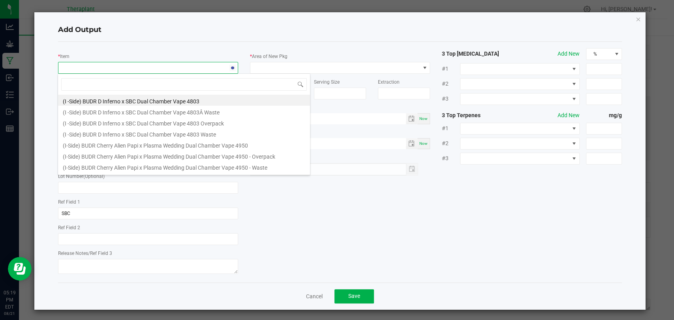
scroll to position [11, 178]
type input "41235"
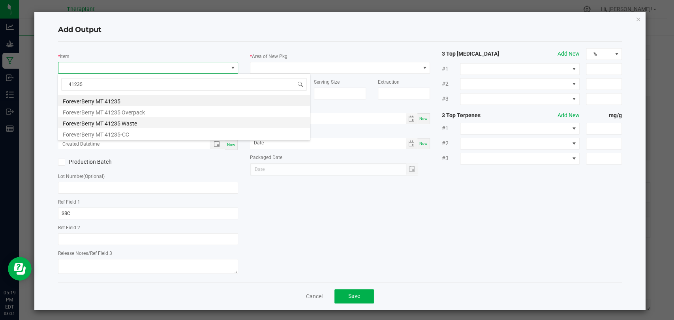
click at [134, 124] on li "ForeverBerry MT 41235 Waste" at bounding box center [184, 122] width 252 height 11
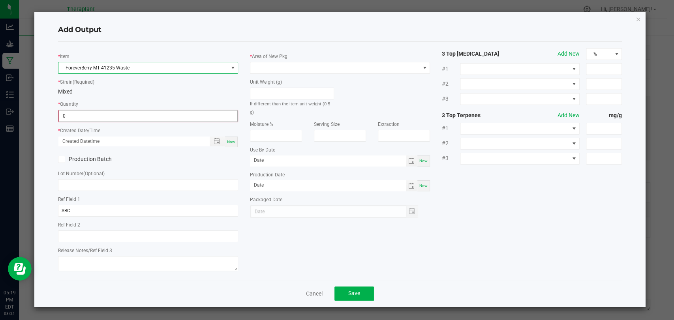
click at [113, 118] on input "0" at bounding box center [148, 116] width 178 height 11
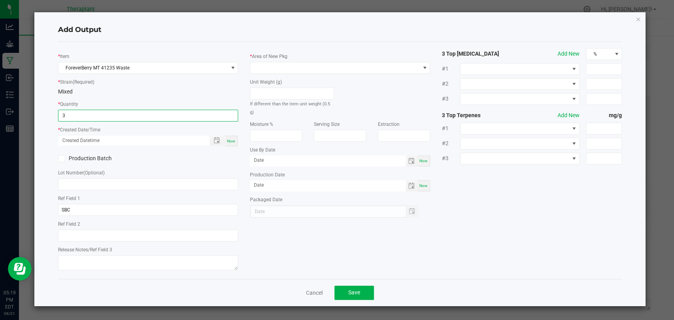
type input "3 ea"
click at [233, 141] on span "Now" at bounding box center [231, 141] width 8 height 4
type input "[DATE] 5:19 PM"
type input "[DATE]"
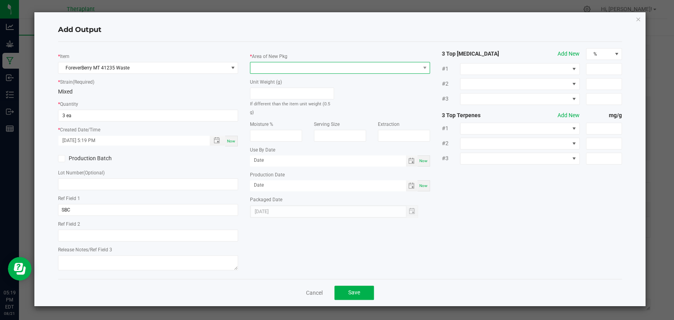
click at [274, 68] on span at bounding box center [334, 67] width 169 height 11
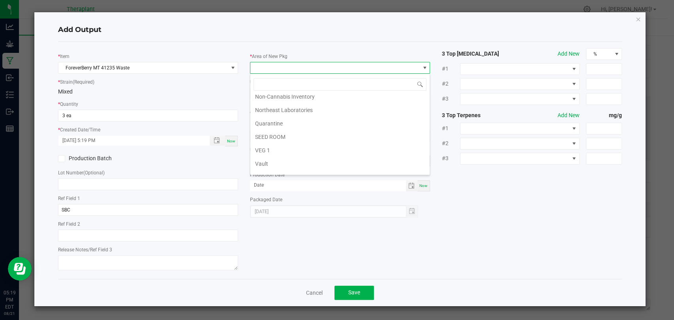
scroll to position [148, 0]
click at [266, 137] on li "Vault 2" at bounding box center [339, 141] width 179 height 13
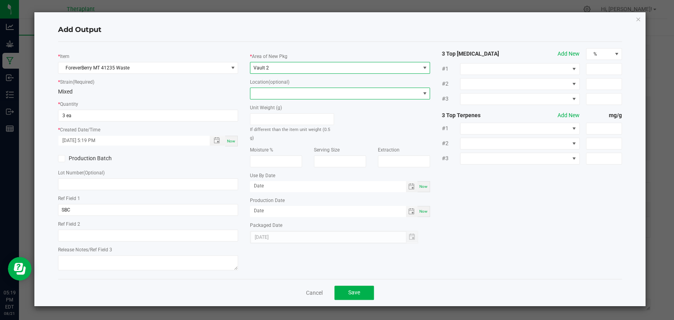
click at [277, 90] on span at bounding box center [334, 93] width 169 height 11
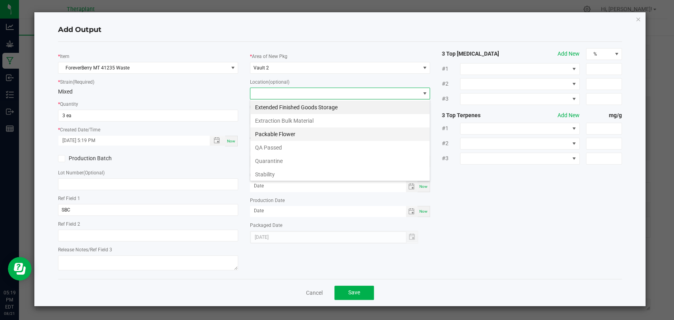
scroll to position [54, 0]
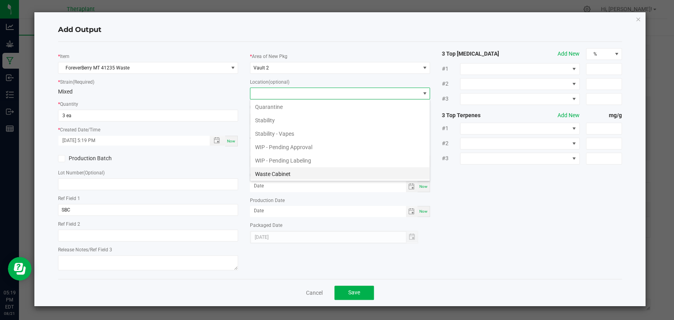
click at [278, 171] on li "Waste Cabinet" at bounding box center [339, 173] width 179 height 13
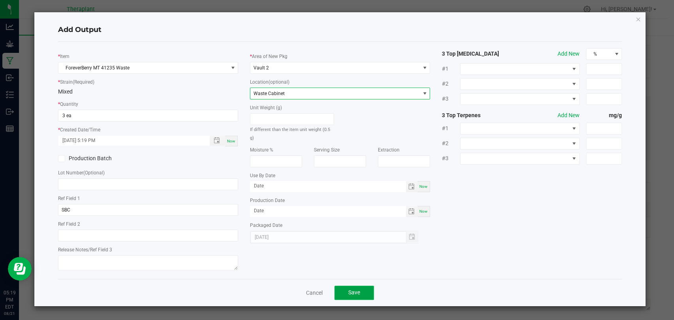
click at [355, 288] on button "Save" at bounding box center [353, 293] width 39 height 14
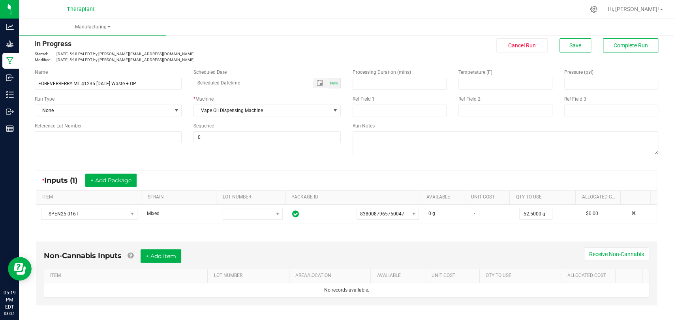
scroll to position [0, 0]
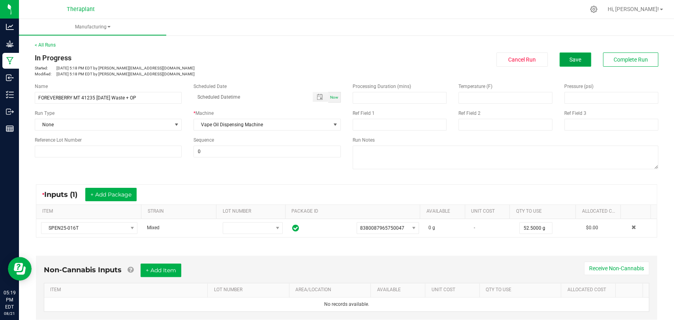
click at [569, 58] on span "Save" at bounding box center [575, 59] width 12 height 6
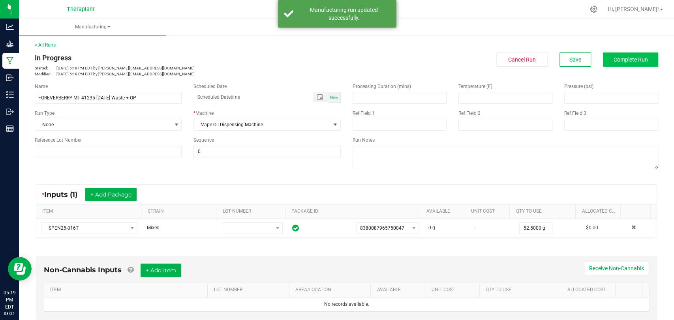
click at [599, 58] on div "Cancel Run Save Complete Run" at bounding box center [506, 60] width 306 height 14
click at [603, 60] on button "Complete Run" at bounding box center [630, 60] width 55 height 14
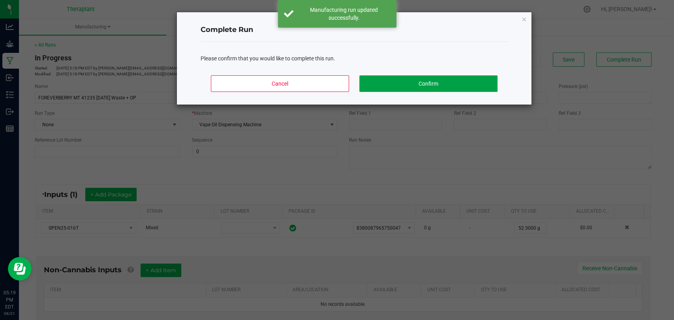
click at [481, 83] on button "Confirm" at bounding box center [428, 83] width 138 height 17
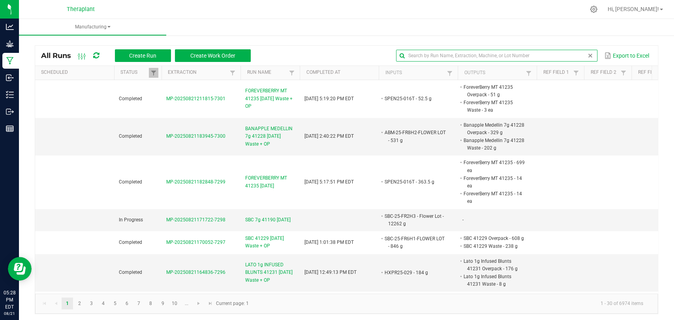
click at [561, 51] on input "text" at bounding box center [496, 56] width 201 height 12
type input "ipen25-015"
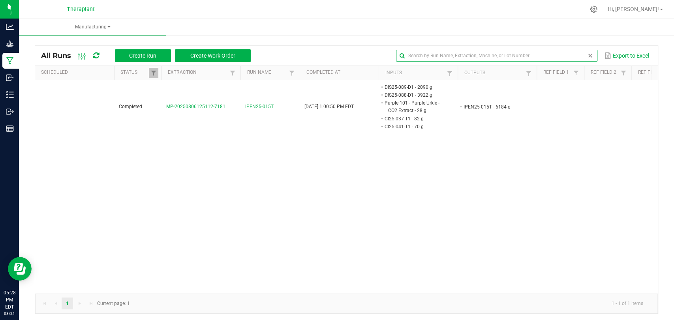
click at [587, 57] on span at bounding box center [590, 56] width 6 height 6
click at [449, 73] on span at bounding box center [450, 73] width 6 height 6
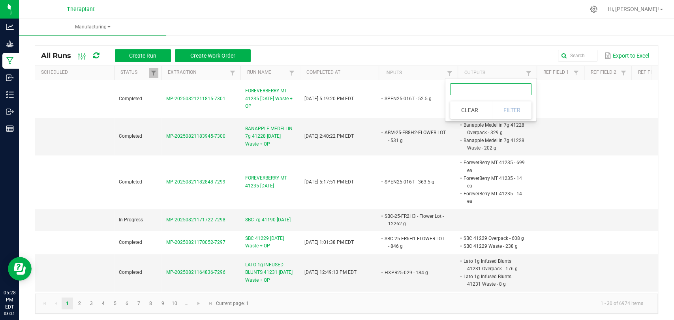
click at [469, 88] on input "text" at bounding box center [490, 89] width 81 height 12
type input "ipen25-015"
click at [507, 108] on button "Filter" at bounding box center [511, 109] width 39 height 17
